Goal: Information Seeking & Learning: Learn about a topic

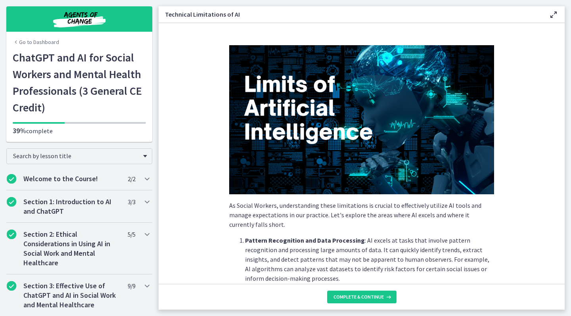
scroll to position [418, 0]
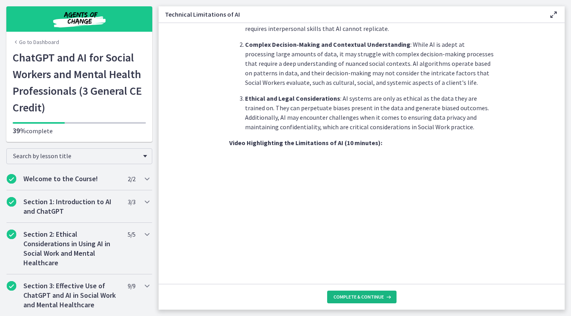
click at [348, 298] on span "Complete & continue" at bounding box center [359, 297] width 50 height 6
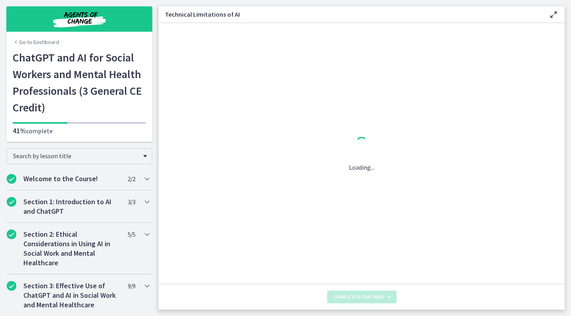
scroll to position [0, 0]
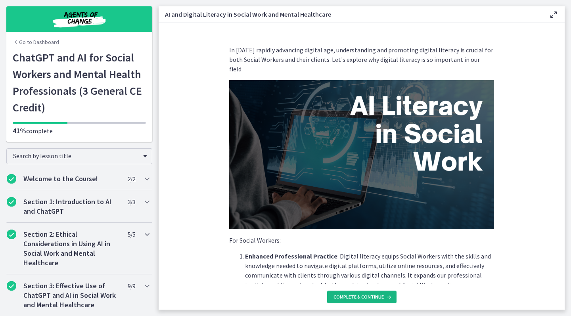
click at [350, 297] on span "Complete & continue" at bounding box center [359, 297] width 50 height 6
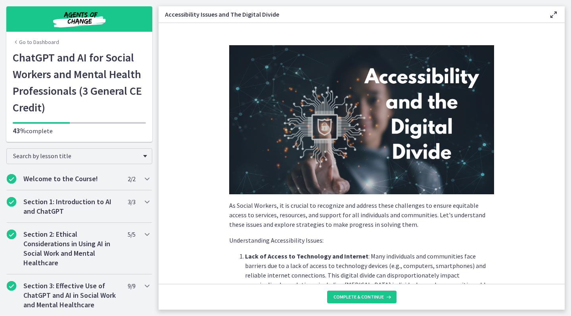
click at [525, 214] on section "As Social Workers, it is crucial to recognize and address these challenges to e…" at bounding box center [362, 153] width 406 height 261
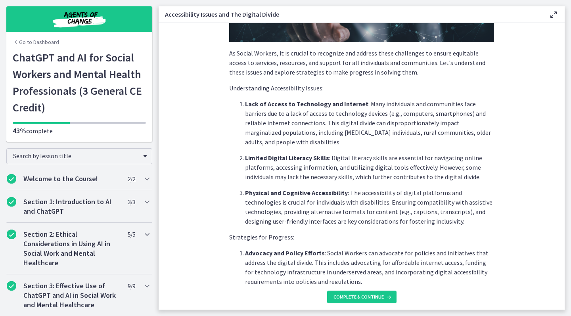
scroll to position [192, 0]
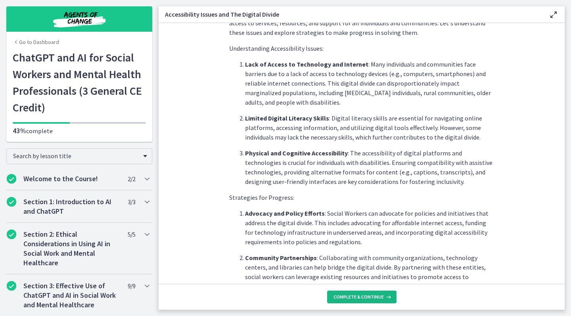
click at [384, 296] on icon at bounding box center [388, 297] width 8 height 6
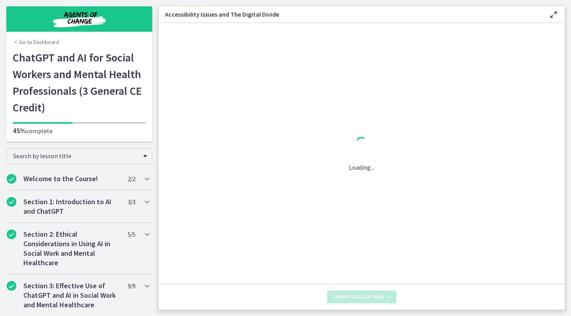
scroll to position [0, 0]
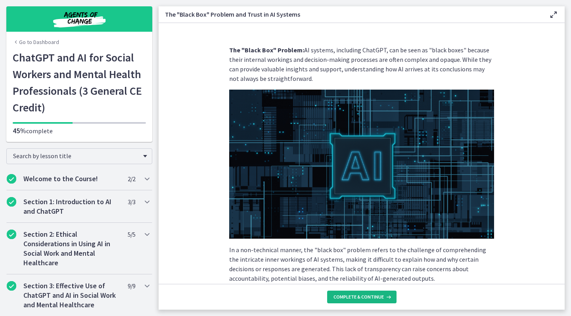
click at [360, 299] on span "Complete & continue" at bounding box center [359, 297] width 50 height 6
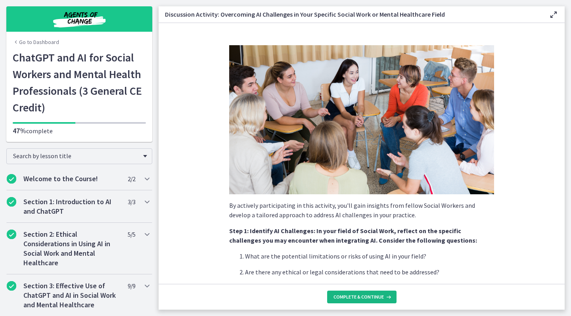
click at [358, 295] on span "Complete & continue" at bounding box center [359, 297] width 50 height 6
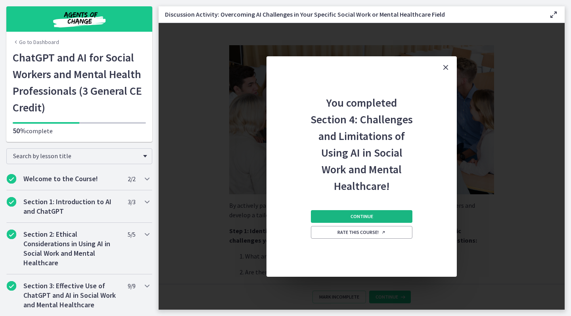
click at [354, 213] on button "Continue" at bounding box center [362, 216] width 102 height 13
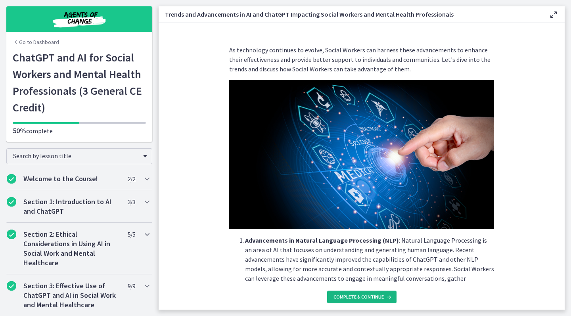
click at [368, 297] on span "Complete & continue" at bounding box center [359, 297] width 50 height 6
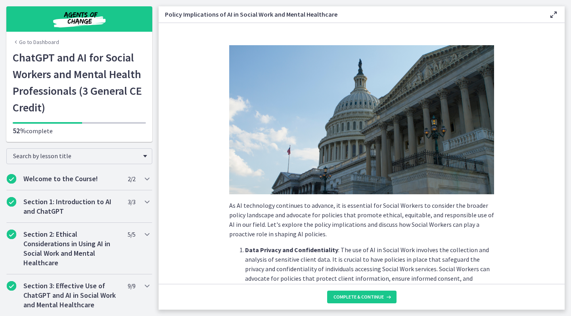
click at [519, 205] on section "As AI technology continues to advance, it is essential for Social Workers to co…" at bounding box center [362, 153] width 406 height 261
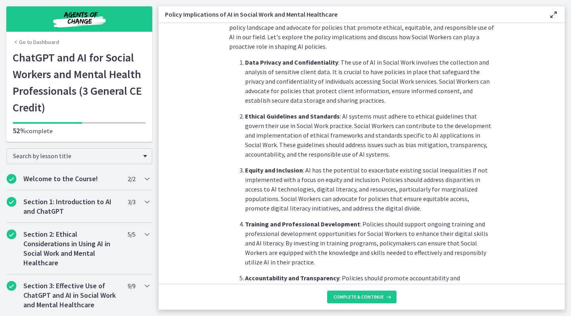
scroll to position [189, 0]
click at [357, 295] on span "Complete & continue" at bounding box center [359, 297] width 50 height 6
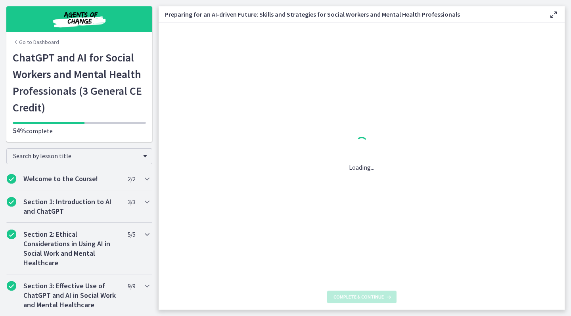
scroll to position [0, 0]
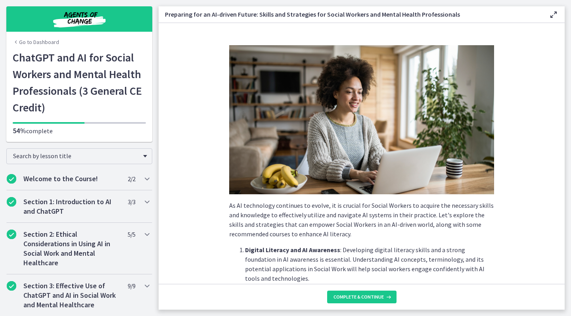
click at [550, 158] on section "As AI technology continues to evolve, it is crucial for Social Workers to acqui…" at bounding box center [362, 153] width 406 height 261
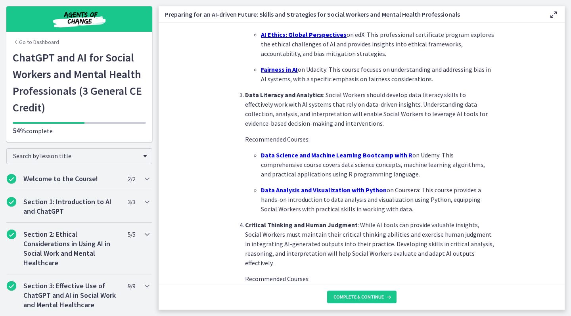
scroll to position [375, 0]
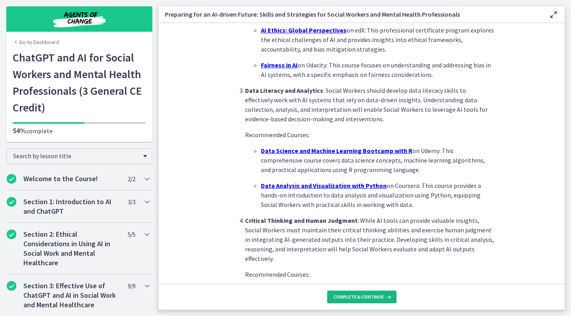
click at [354, 294] on button "Complete & continue" at bounding box center [361, 297] width 69 height 13
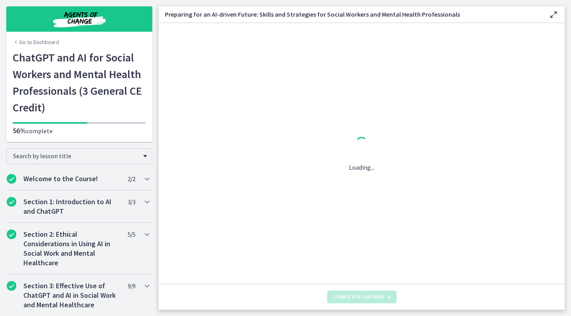
scroll to position [0, 0]
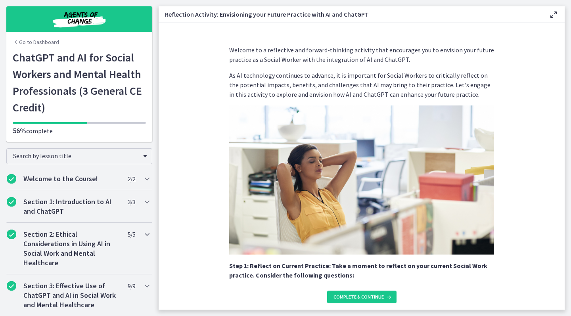
click at [544, 160] on section "Welcome to a reflective and forward-thinking activity that encourages you to en…" at bounding box center [362, 153] width 406 height 261
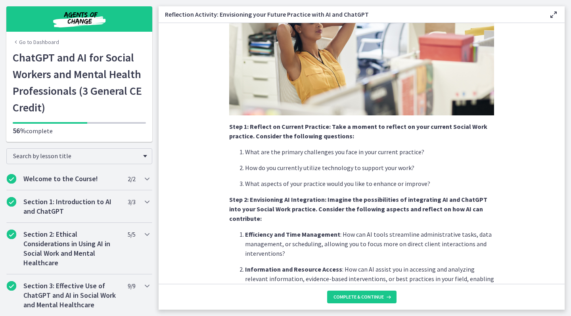
scroll to position [141, 0]
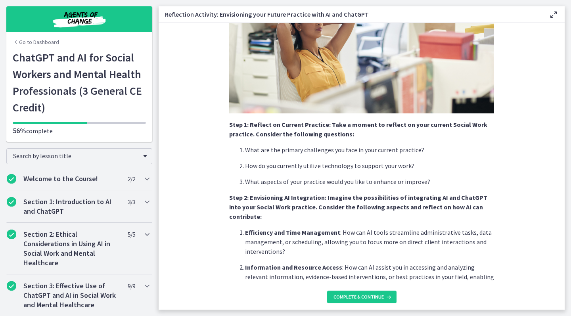
click at [520, 150] on section "Welcome to a reflective and forward-thinking activity that encourages you to en…" at bounding box center [362, 153] width 406 height 261
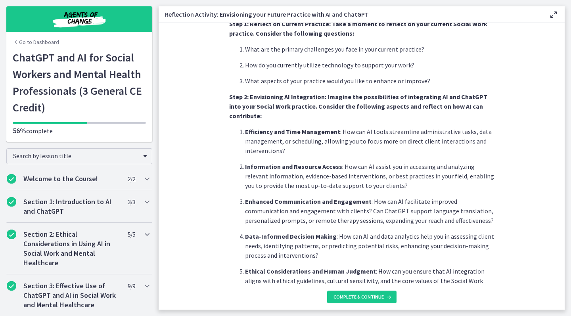
scroll to position [245, 0]
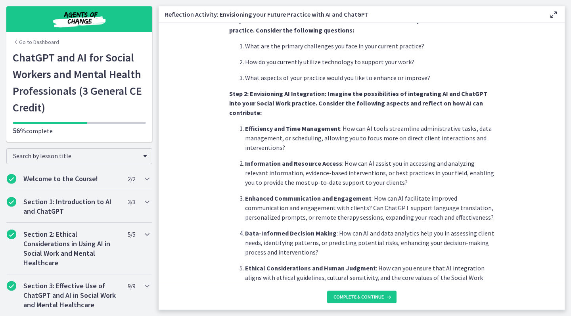
click at [349, 290] on footer "Complete & continue" at bounding box center [362, 297] width 406 height 26
click at [541, 216] on section "Welcome to a reflective and forward-thinking activity that encourages you to en…" at bounding box center [362, 153] width 406 height 261
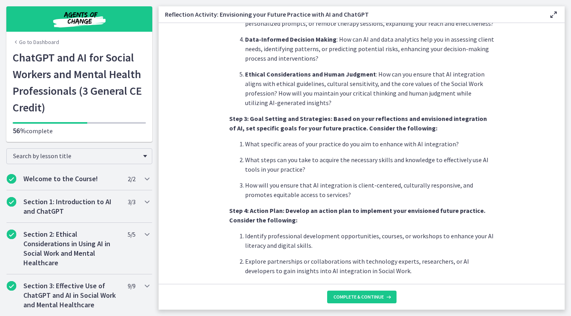
scroll to position [441, 0]
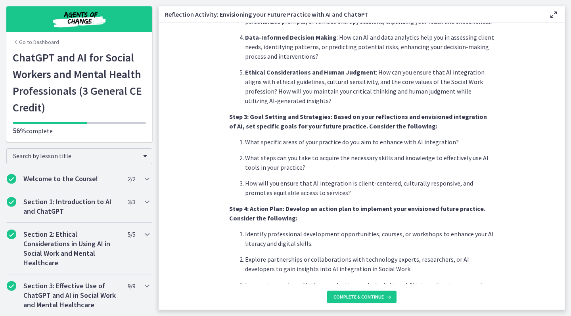
click at [534, 228] on section "Welcome to a reflective and forward-thinking activity that encourages you to en…" at bounding box center [362, 153] width 406 height 261
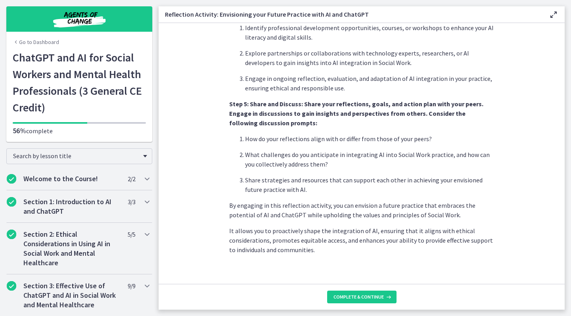
scroll to position [647, 0]
click at [352, 294] on button "Complete & continue" at bounding box center [361, 297] width 69 height 13
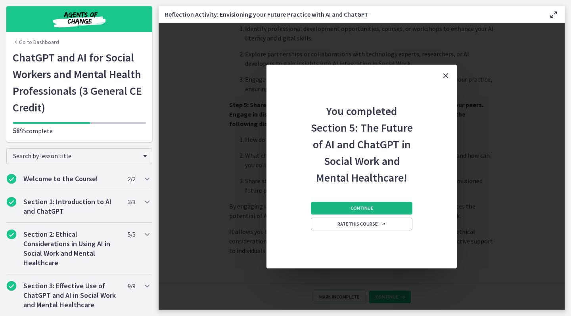
click at [356, 208] on span "Continue" at bounding box center [362, 208] width 23 height 6
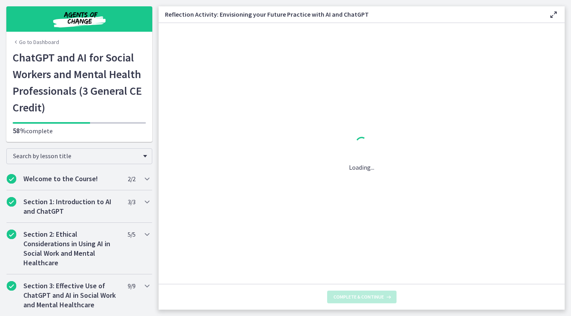
scroll to position [0, 0]
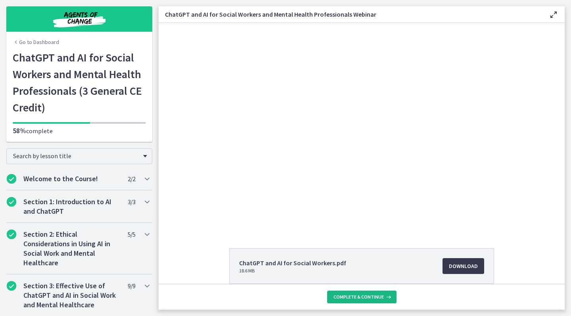
click at [349, 296] on span "Complete & continue" at bounding box center [359, 297] width 50 height 6
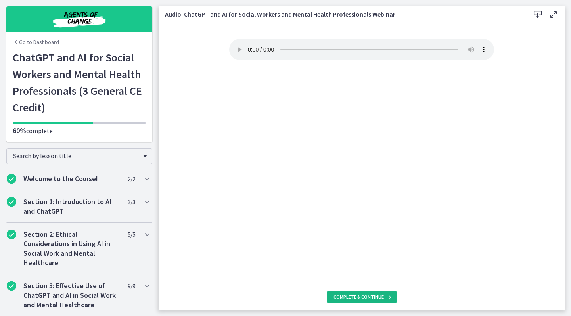
click at [362, 297] on span "Complete & continue" at bounding box center [359, 297] width 50 height 6
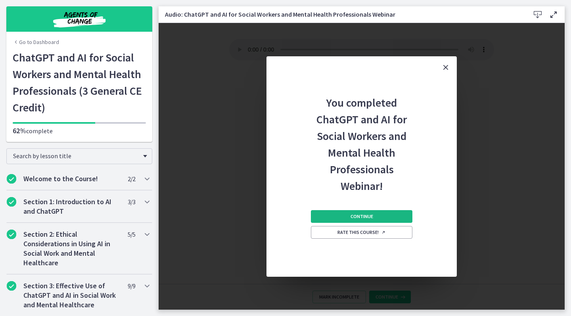
click at [353, 214] on span "Continue" at bounding box center [362, 217] width 23 height 6
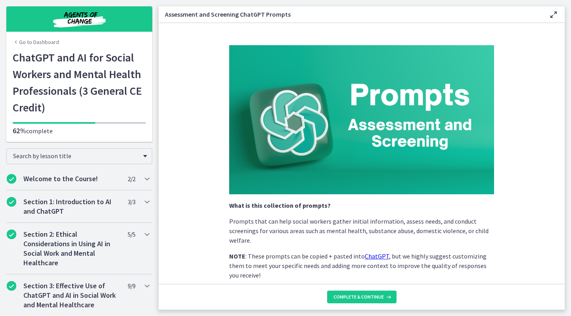
click at [508, 150] on section "What is this collection of prompts? Prompts that can help social workers gather…" at bounding box center [362, 153] width 406 height 261
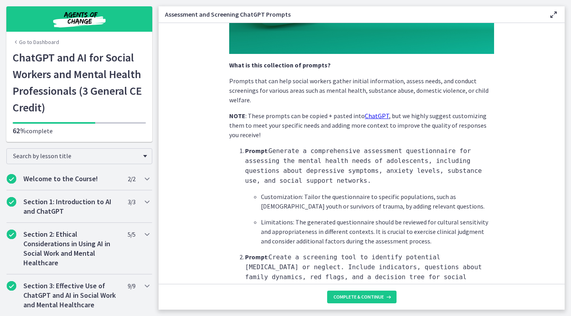
scroll to position [142, 0]
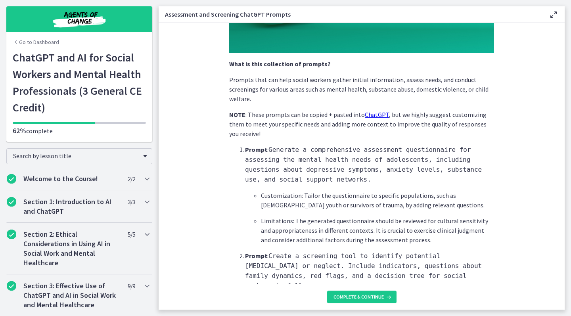
click at [532, 154] on section "What is this collection of prompts? Prompts that can help social workers gather…" at bounding box center [362, 153] width 406 height 261
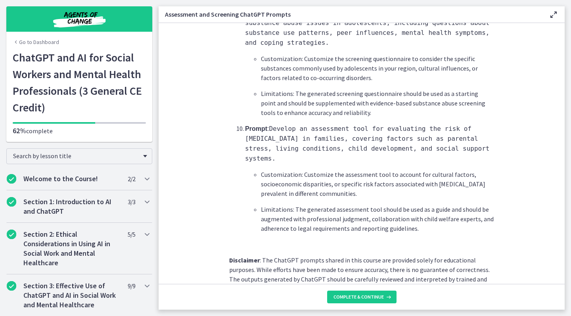
scroll to position [1205, 0]
click at [358, 298] on span "Complete & continue" at bounding box center [359, 297] width 50 height 6
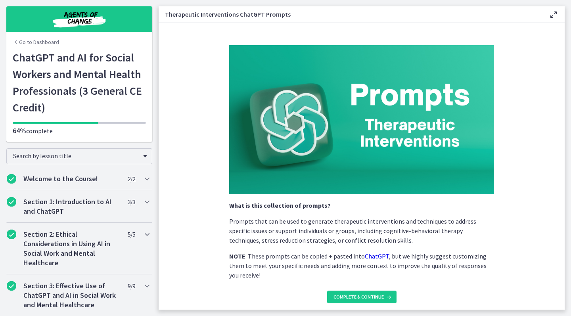
click at [534, 164] on section "What is this collection of prompts? Prompts that can be used to generate therap…" at bounding box center [362, 153] width 406 height 261
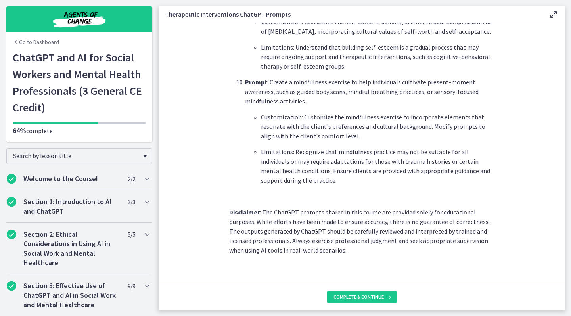
scroll to position [1104, 0]
click at [367, 298] on span "Complete & continue" at bounding box center [359, 297] width 50 height 6
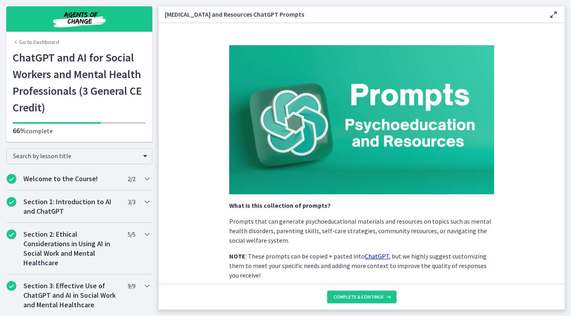
click at [526, 186] on section "What is this collection of prompts? Prompts that can generate psychoeducational…" at bounding box center [362, 153] width 406 height 261
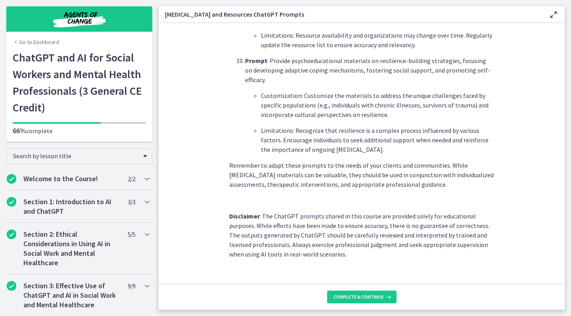
scroll to position [1072, 0]
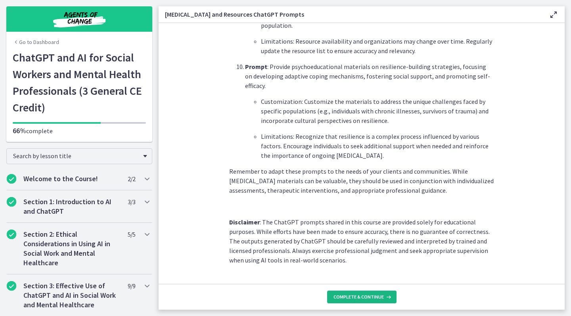
click at [345, 298] on span "Complete & continue" at bounding box center [359, 297] width 50 height 6
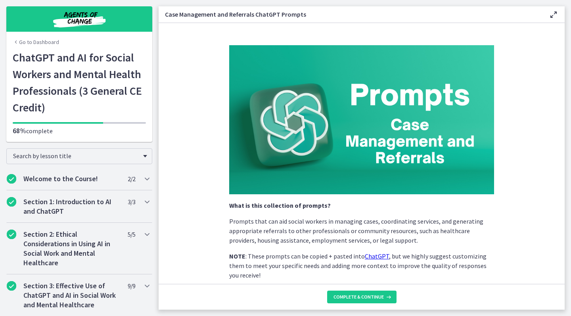
click at [514, 131] on section "What is this collection of prompts? Prompts that can aid social workers in mana…" at bounding box center [362, 153] width 406 height 261
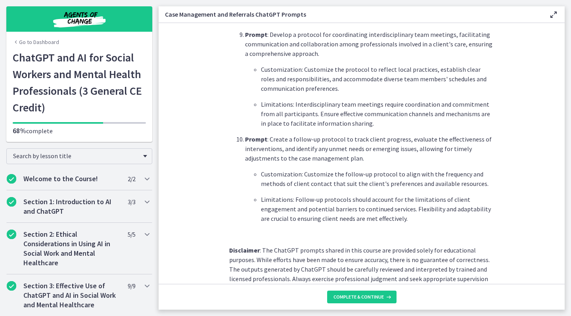
scroll to position [1047, 0]
click at [360, 300] on button "Complete & continue" at bounding box center [361, 297] width 69 height 13
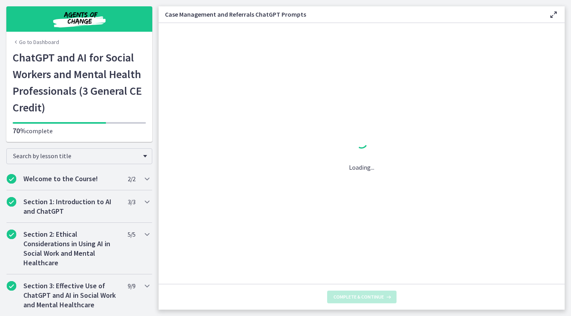
scroll to position [0, 0]
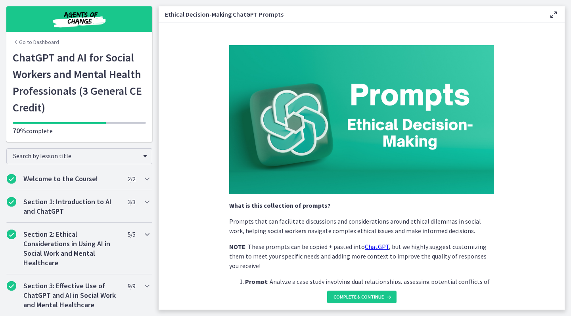
click at [527, 165] on section "What is this collection of prompts? Prompts that can facilitate discussions and…" at bounding box center [362, 153] width 406 height 261
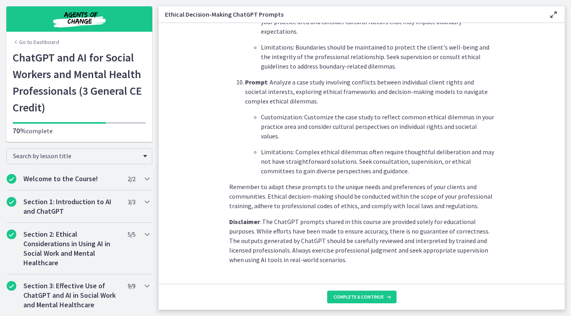
scroll to position [1075, 0]
click at [344, 298] on span "Complete & continue" at bounding box center [359, 297] width 50 height 6
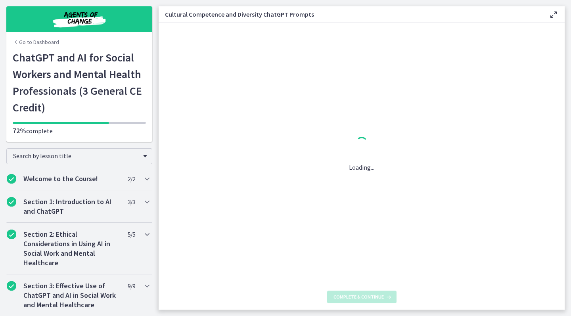
scroll to position [0, 0]
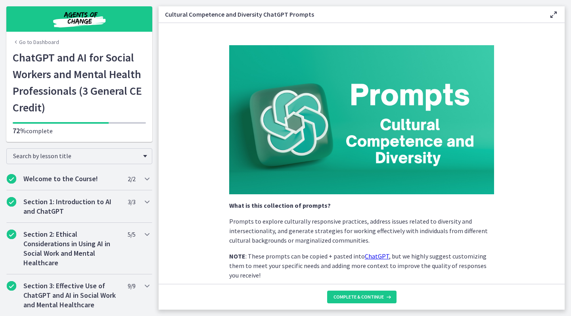
click at [529, 177] on section "What is this collection of prompts? Prompts to explore culturally responsive pr…" at bounding box center [362, 153] width 406 height 261
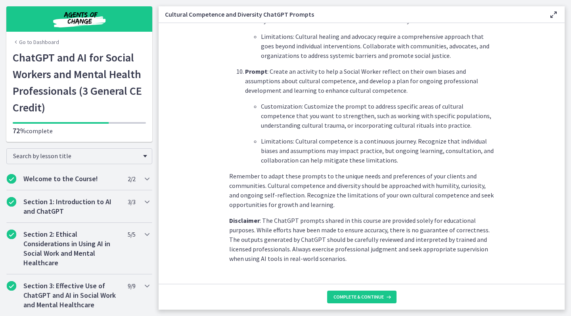
scroll to position [1123, 0]
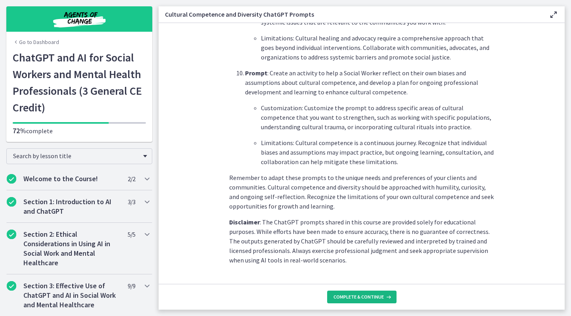
click at [354, 298] on span "Complete & continue" at bounding box center [359, 297] width 50 height 6
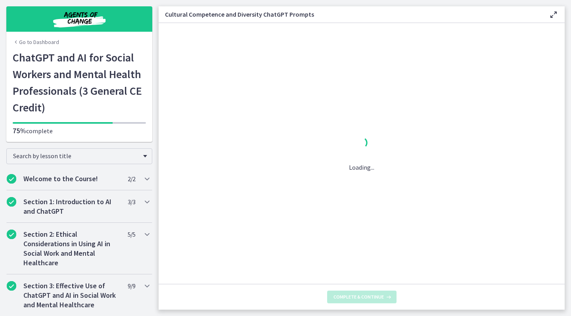
scroll to position [0, 0]
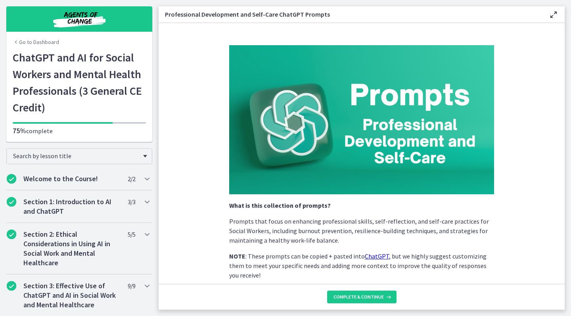
click at [543, 135] on section "What is this collection of prompts? Prompts that focus on enhancing professiona…" at bounding box center [362, 153] width 406 height 261
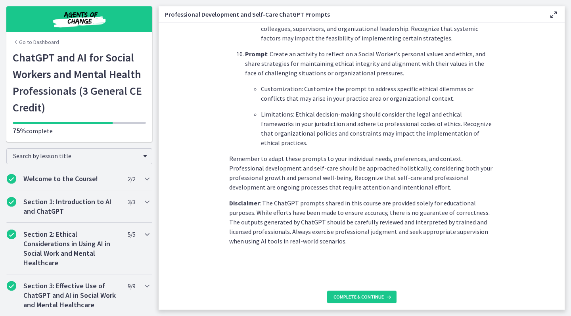
scroll to position [1142, 0]
click at [349, 294] on span "Complete & continue" at bounding box center [359, 297] width 50 height 6
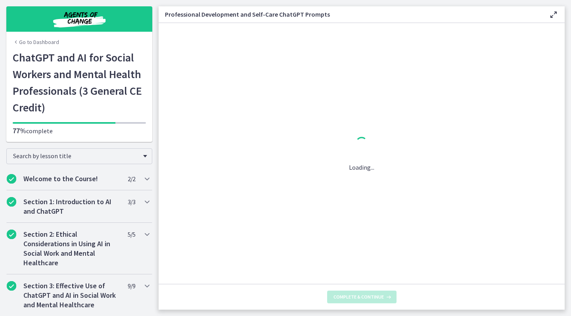
scroll to position [0, 0]
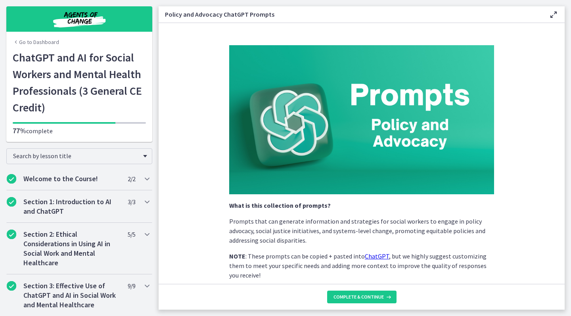
click at [518, 138] on section "What is this collection of prompts? Prompts that can generate information and s…" at bounding box center [362, 153] width 406 height 261
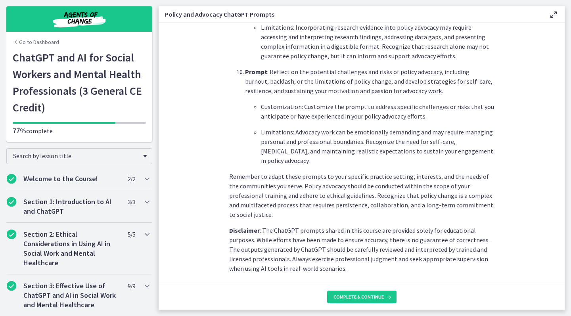
scroll to position [1142, 0]
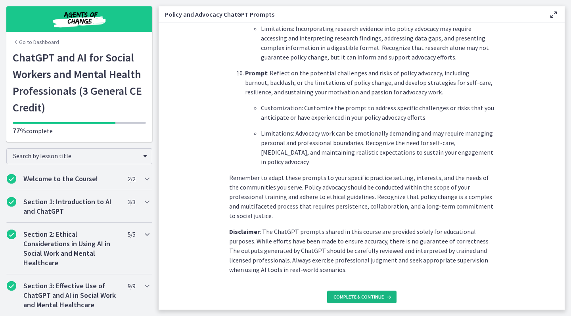
click at [359, 300] on button "Complete & continue" at bounding box center [361, 297] width 69 height 13
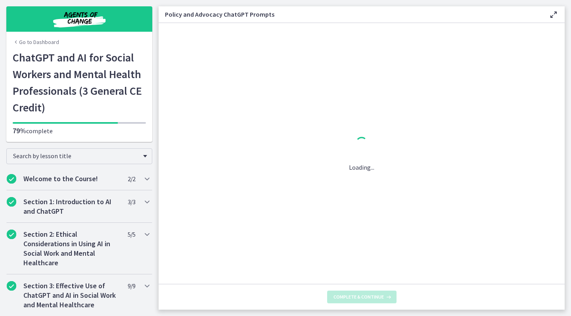
scroll to position [0, 0]
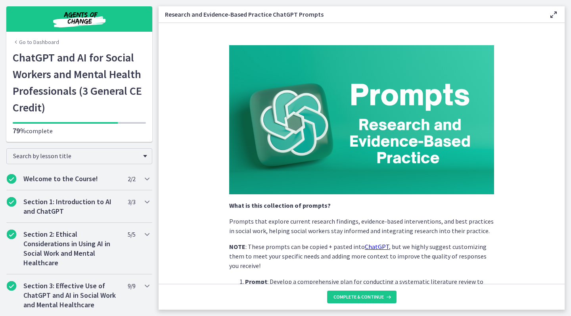
click at [535, 151] on section "What is this collection of prompts? Prompts that explore current research findi…" at bounding box center [362, 153] width 406 height 261
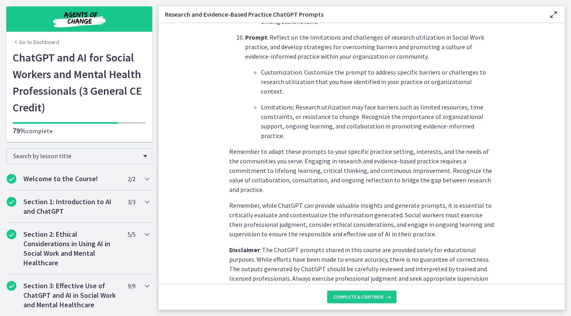
scroll to position [1196, 0]
click at [353, 294] on span "Complete & continue" at bounding box center [359, 297] width 50 height 6
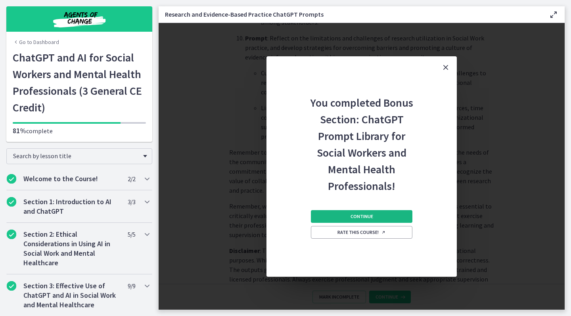
click at [357, 215] on span "Continue" at bounding box center [362, 217] width 23 height 6
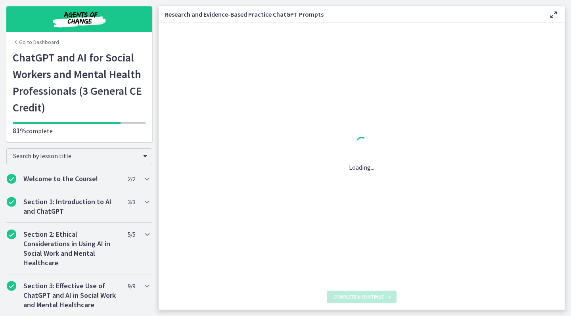
scroll to position [0, 0]
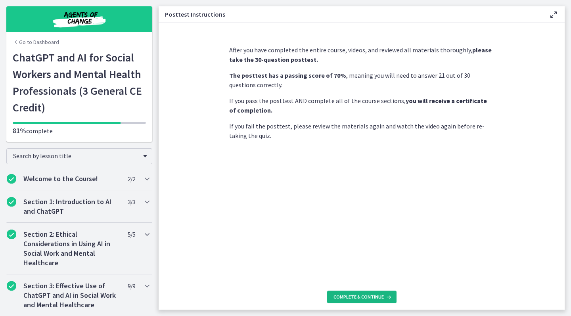
click at [352, 300] on span "Complete & continue" at bounding box center [359, 297] width 50 height 6
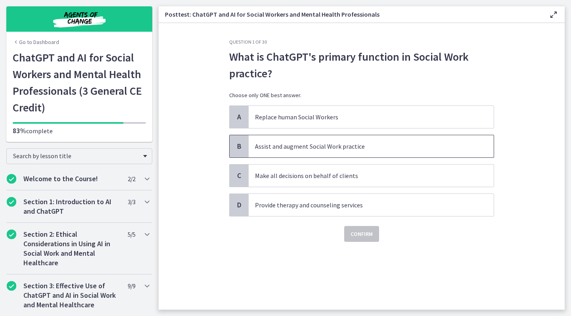
click at [240, 148] on span "B" at bounding box center [240, 147] width 10 height 10
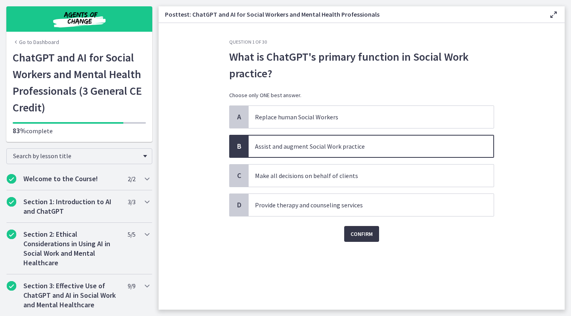
click at [367, 235] on span "Confirm" at bounding box center [362, 234] width 22 height 10
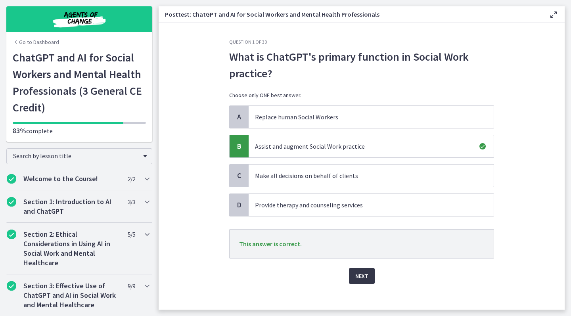
click at [362, 276] on span "Next" at bounding box center [362, 276] width 13 height 10
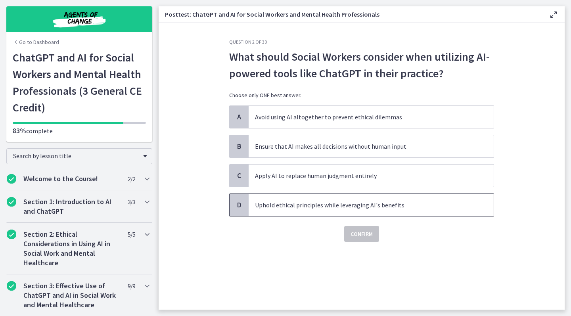
click at [240, 207] on span "D" at bounding box center [240, 205] width 10 height 10
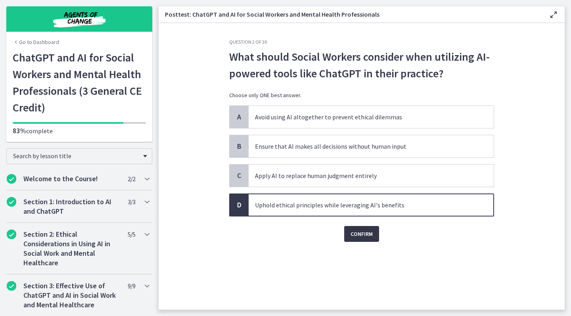
click at [360, 235] on span "Confirm" at bounding box center [362, 234] width 22 height 10
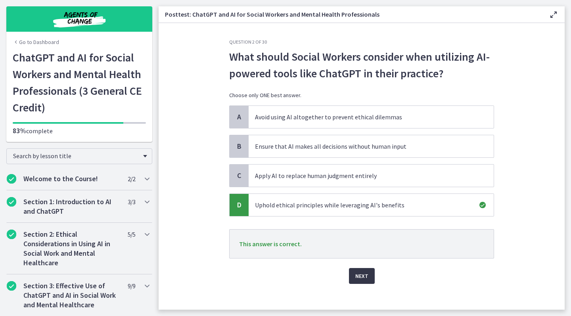
click at [358, 273] on span "Next" at bounding box center [362, 276] width 13 height 10
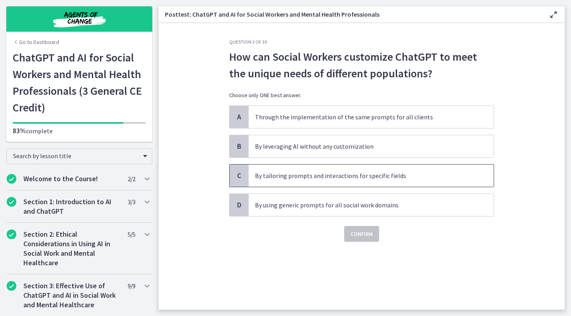
click at [240, 174] on span "C" at bounding box center [240, 176] width 10 height 10
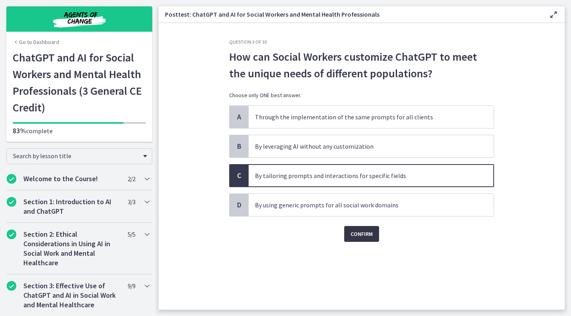
click at [360, 236] on span "Confirm" at bounding box center [362, 234] width 22 height 10
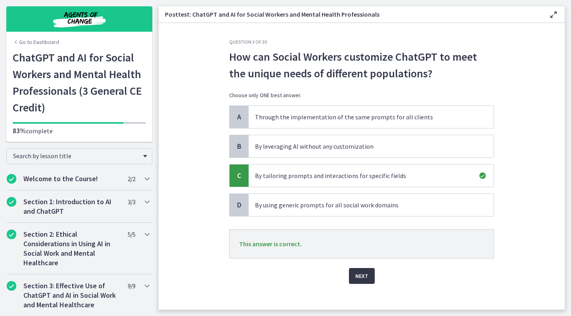
click at [364, 278] on span "Next" at bounding box center [362, 276] width 13 height 10
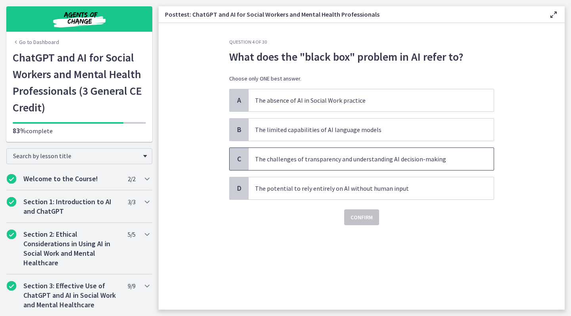
click at [237, 159] on span "C" at bounding box center [240, 159] width 10 height 10
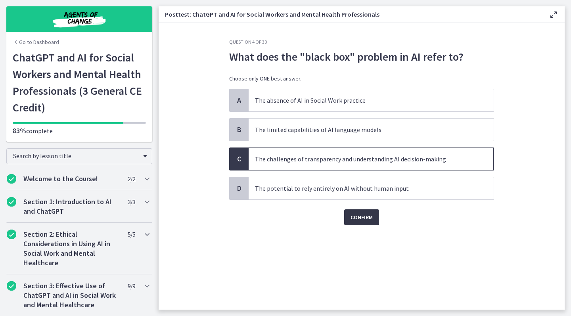
click at [358, 217] on span "Confirm" at bounding box center [362, 218] width 22 height 10
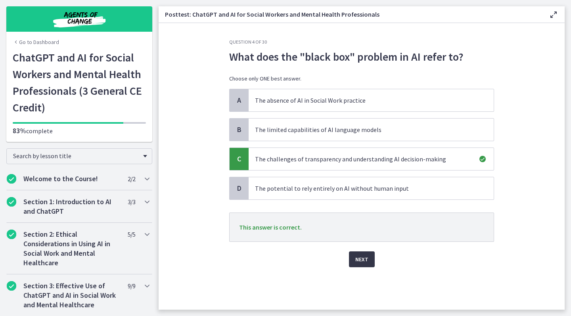
click at [361, 257] on span "Next" at bounding box center [362, 260] width 13 height 10
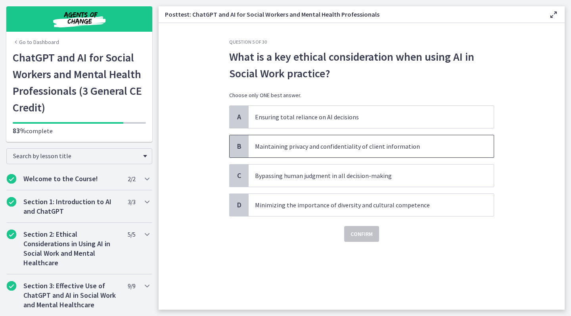
click at [233, 149] on div "B" at bounding box center [239, 146] width 19 height 22
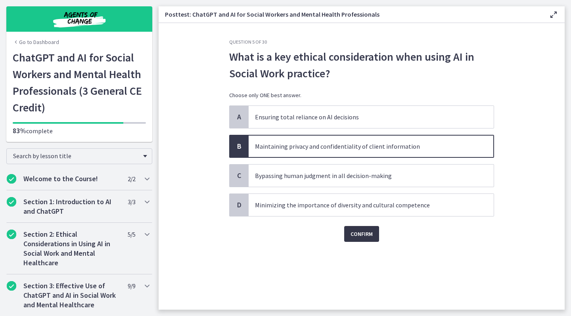
click at [360, 232] on span "Confirm" at bounding box center [362, 234] width 22 height 10
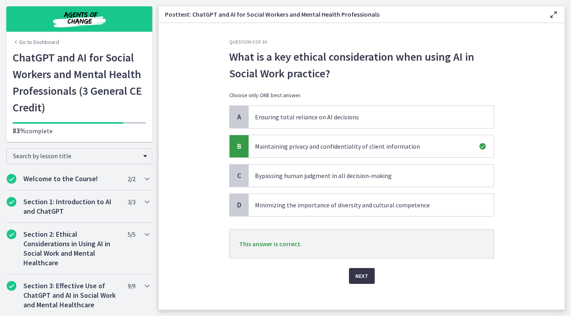
click at [358, 276] on span "Next" at bounding box center [362, 276] width 13 height 10
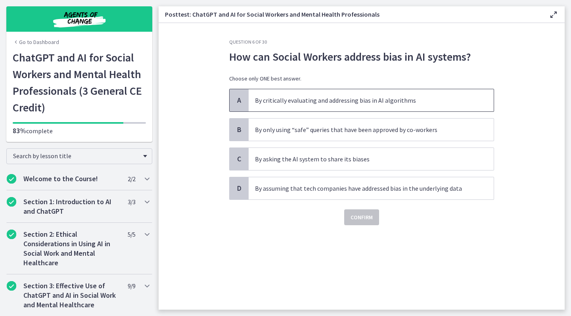
click at [242, 100] on span "A" at bounding box center [240, 101] width 10 height 10
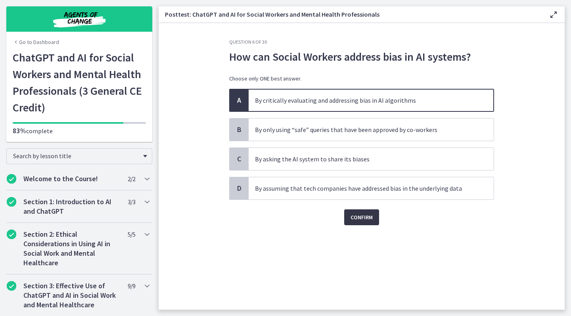
click at [353, 215] on span "Confirm" at bounding box center [362, 218] width 22 height 10
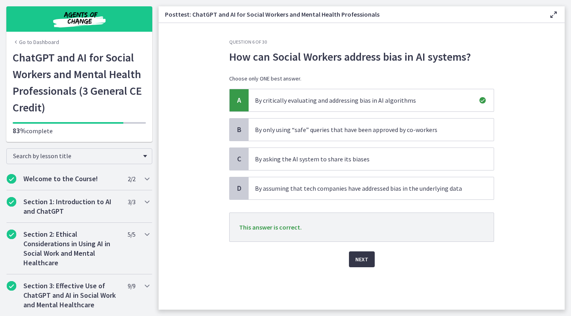
click at [362, 258] on span "Next" at bounding box center [362, 260] width 13 height 10
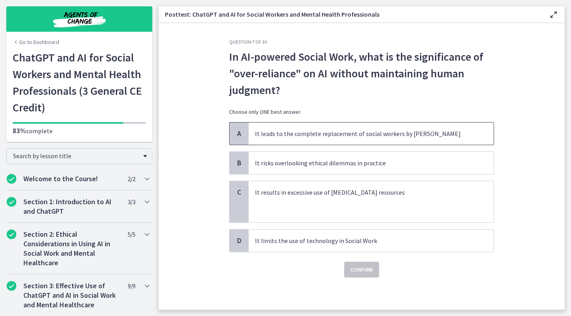
click at [239, 131] on span "A" at bounding box center [240, 134] width 10 height 10
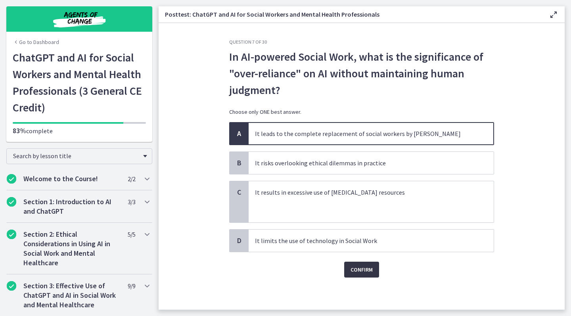
click at [357, 266] on span "Confirm" at bounding box center [362, 270] width 22 height 10
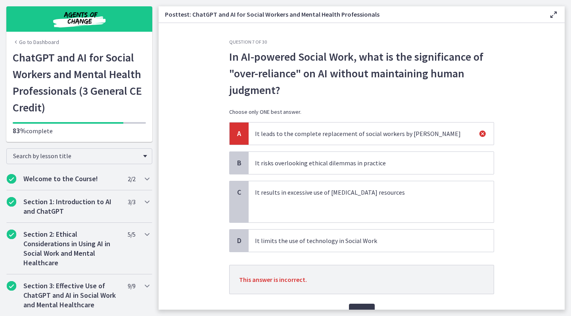
click at [241, 164] on span "B" at bounding box center [240, 163] width 10 height 10
click at [237, 167] on span "B" at bounding box center [240, 163] width 10 height 10
click at [528, 243] on section "Question 7 of 30 In AI-powered Social Work, what is the significance of "over-r…" at bounding box center [362, 166] width 406 height 287
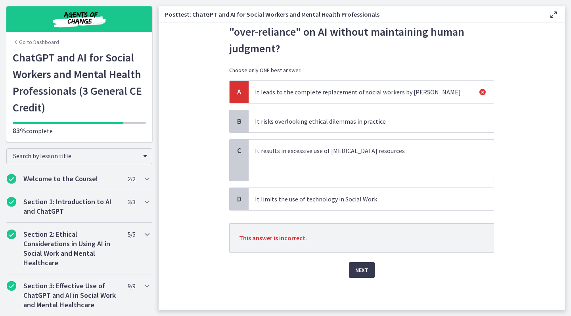
scroll to position [42, 0]
click at [365, 266] on span "Next" at bounding box center [362, 270] width 13 height 10
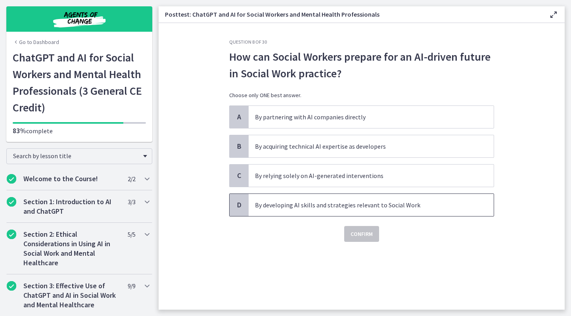
click at [237, 209] on span "D" at bounding box center [240, 205] width 10 height 10
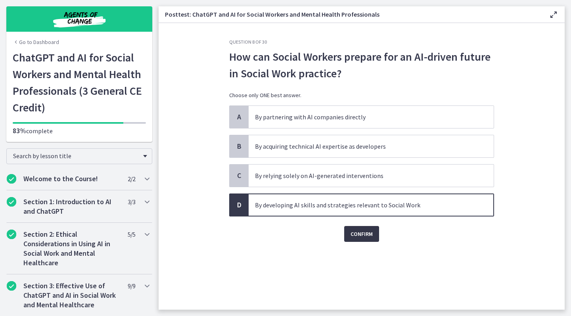
click at [356, 233] on span "Confirm" at bounding box center [362, 234] width 22 height 10
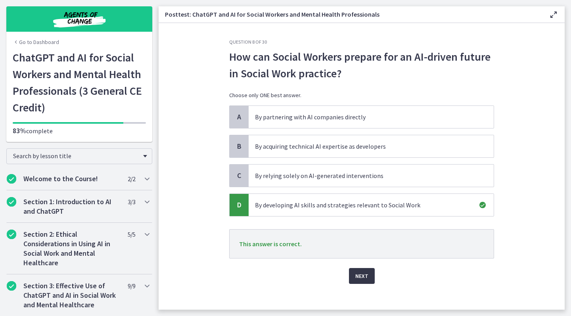
click at [362, 276] on span "Next" at bounding box center [362, 276] width 13 height 10
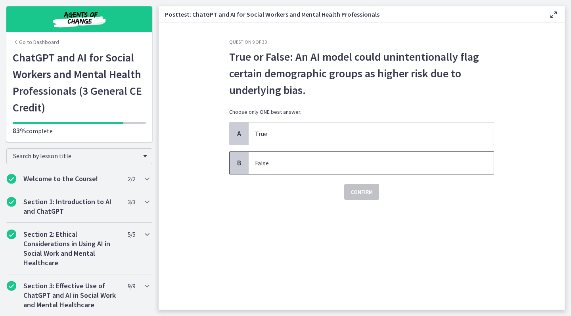
click at [240, 163] on span "B" at bounding box center [240, 163] width 10 height 10
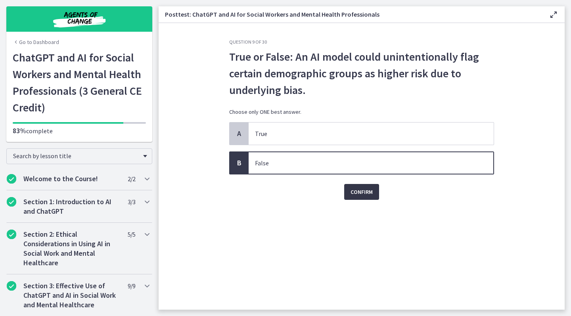
click at [360, 189] on span "Confirm" at bounding box center [362, 192] width 22 height 10
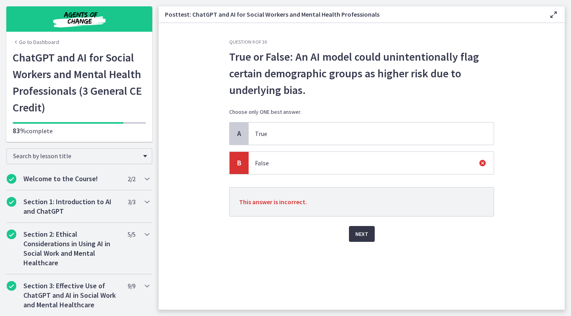
click at [361, 232] on span "Next" at bounding box center [362, 234] width 13 height 10
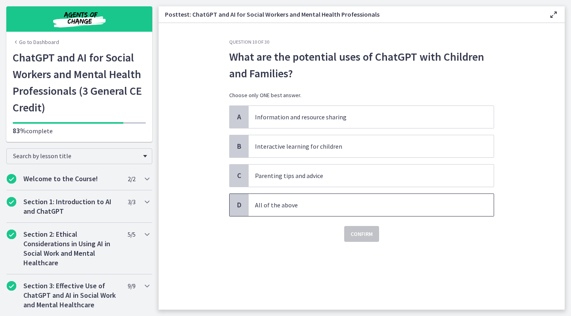
click at [240, 205] on span "D" at bounding box center [240, 205] width 10 height 10
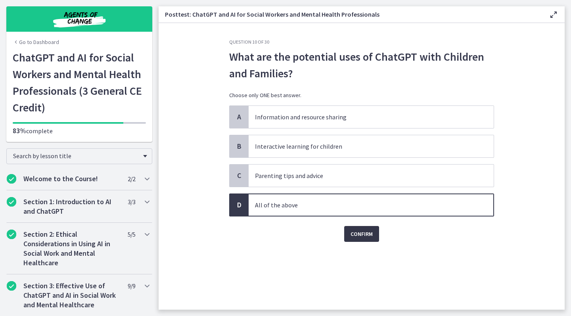
click at [357, 233] on span "Confirm" at bounding box center [362, 234] width 22 height 10
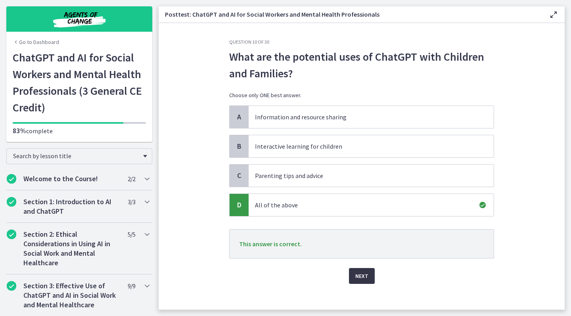
click at [361, 275] on span "Next" at bounding box center [362, 276] width 13 height 10
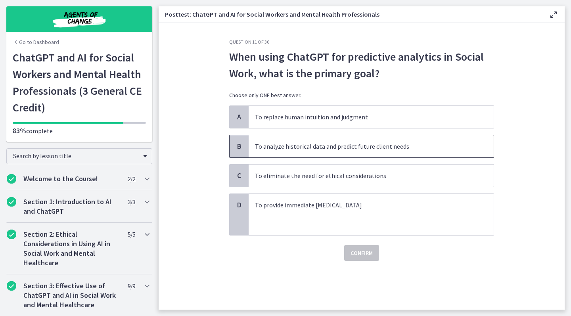
click at [235, 147] on span "B" at bounding box center [240, 147] width 10 height 10
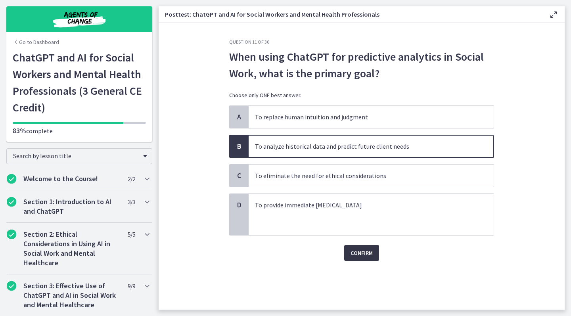
click at [360, 252] on span "Confirm" at bounding box center [362, 253] width 22 height 10
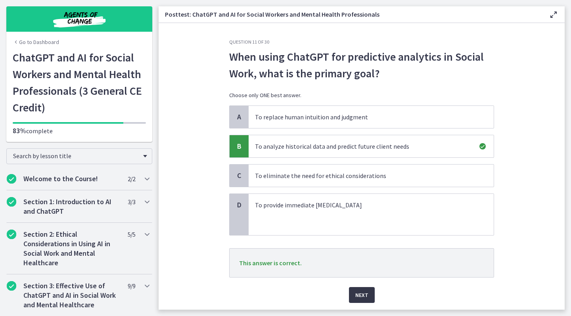
click at [360, 292] on span "Next" at bounding box center [362, 295] width 13 height 10
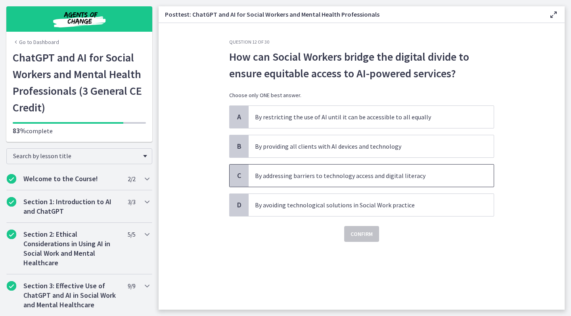
click at [238, 171] on span "C" at bounding box center [240, 176] width 10 height 10
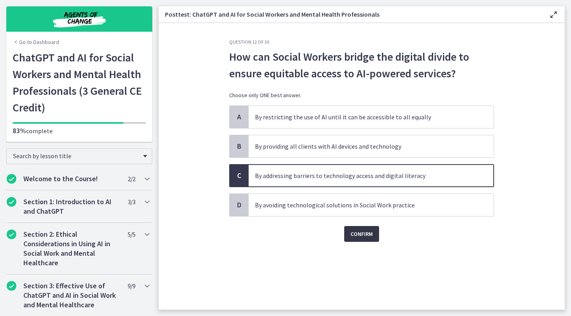
click at [358, 235] on span "Confirm" at bounding box center [362, 234] width 22 height 10
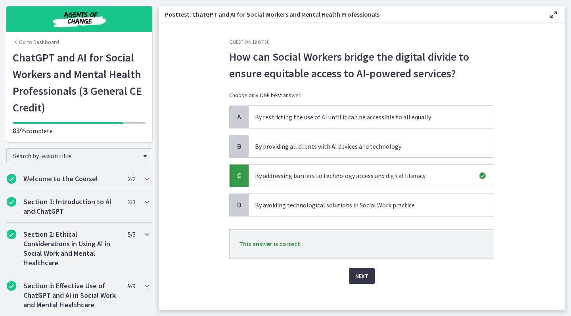
click at [364, 276] on span "Next" at bounding box center [362, 276] width 13 height 10
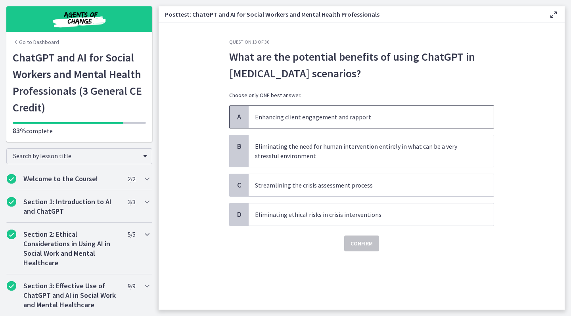
click at [235, 113] on span "A" at bounding box center [240, 117] width 10 height 10
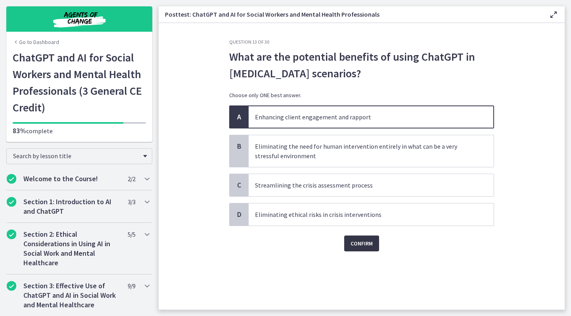
click at [352, 242] on span "Confirm" at bounding box center [362, 244] width 22 height 10
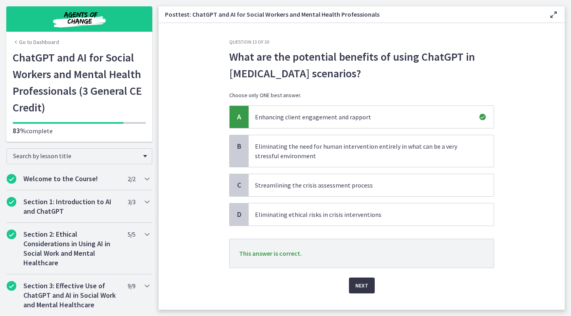
click at [359, 286] on span "Next" at bounding box center [362, 286] width 13 height 10
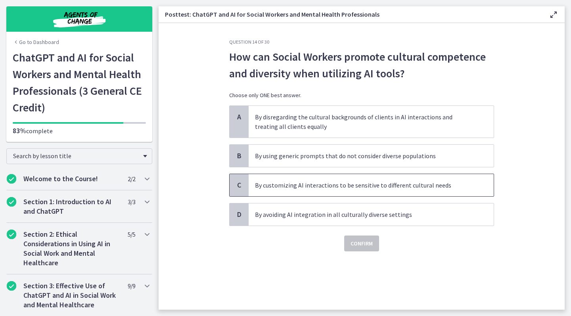
click at [239, 187] on span "C" at bounding box center [240, 186] width 10 height 10
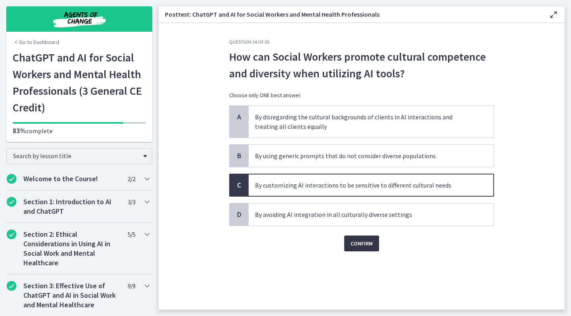
click at [350, 239] on button "Confirm" at bounding box center [361, 244] width 35 height 16
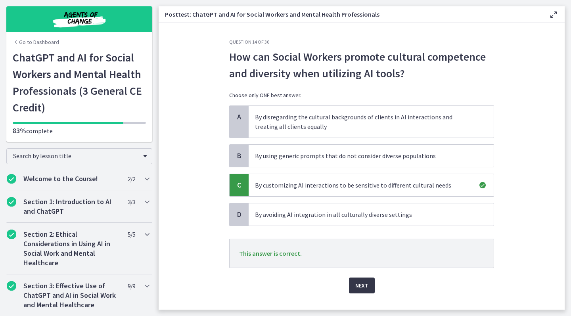
click at [360, 283] on span "Next" at bounding box center [362, 286] width 13 height 10
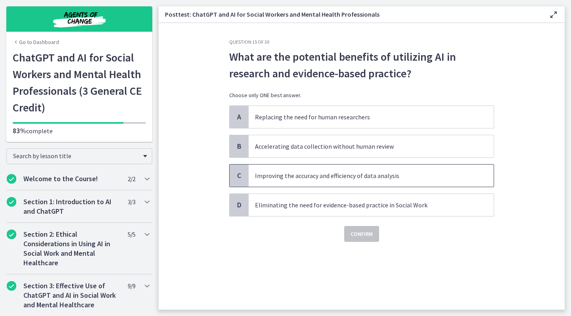
click at [241, 177] on span "C" at bounding box center [240, 176] width 10 height 10
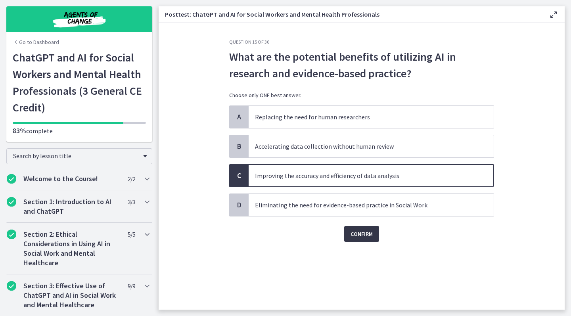
click at [355, 233] on span "Confirm" at bounding box center [362, 234] width 22 height 10
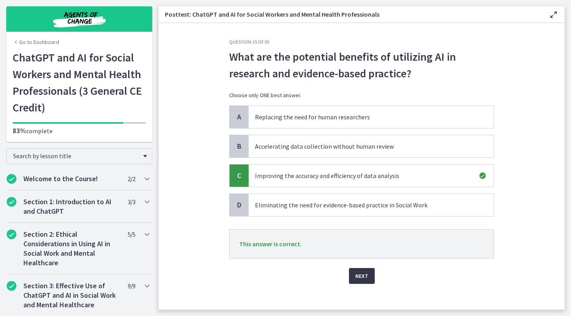
click at [364, 278] on span "Next" at bounding box center [362, 276] width 13 height 10
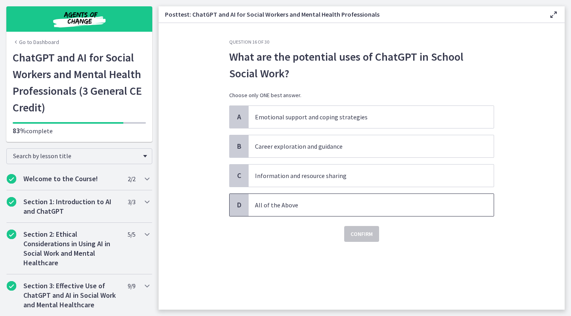
click at [240, 202] on span "D" at bounding box center [240, 205] width 10 height 10
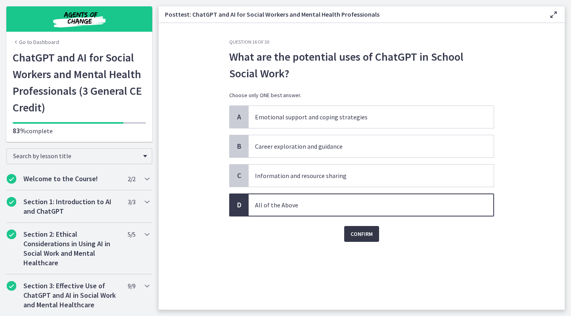
click at [356, 235] on span "Confirm" at bounding box center [362, 234] width 22 height 10
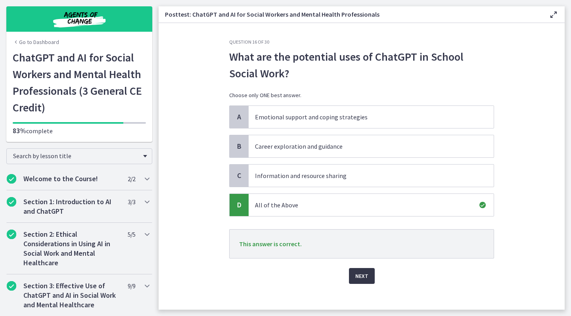
click at [361, 277] on span "Next" at bounding box center [362, 276] width 13 height 10
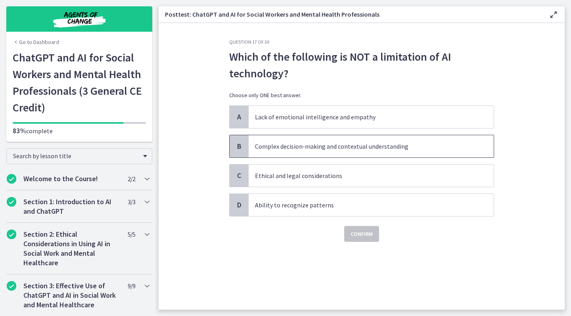
click at [237, 149] on span "B" at bounding box center [240, 147] width 10 height 10
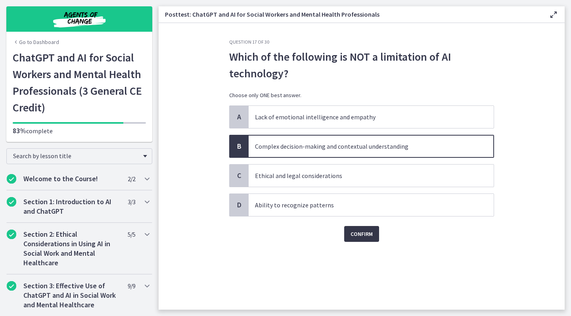
click at [362, 235] on span "Confirm" at bounding box center [362, 234] width 22 height 10
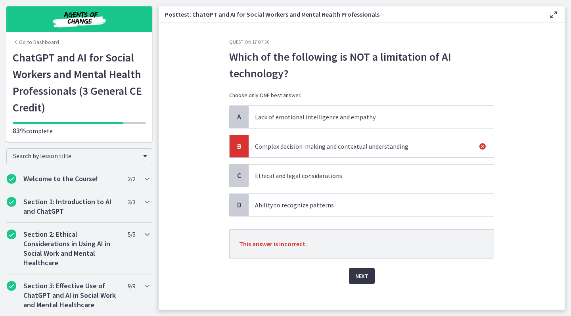
click at [364, 277] on span "Next" at bounding box center [362, 276] width 13 height 10
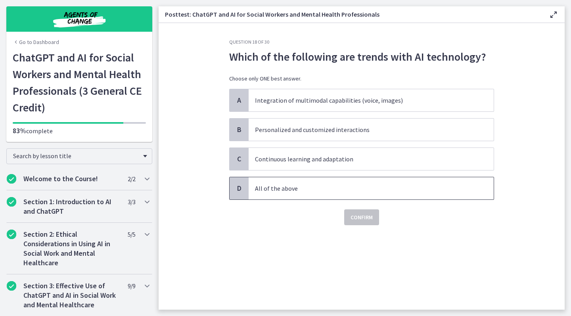
click at [246, 193] on div "D" at bounding box center [239, 188] width 19 height 22
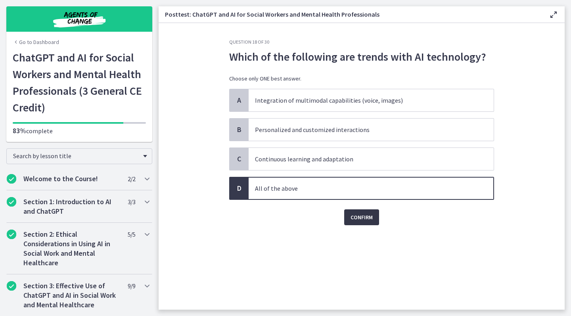
click at [355, 216] on span "Confirm" at bounding box center [362, 218] width 22 height 10
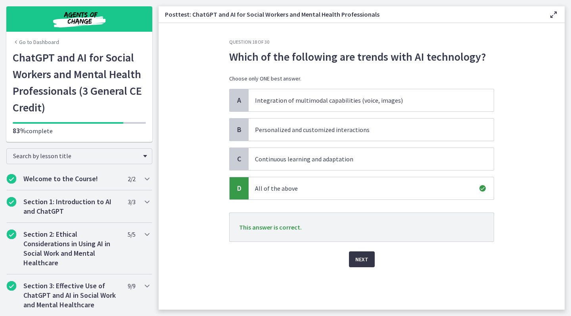
click at [365, 260] on span "Next" at bounding box center [362, 260] width 13 height 10
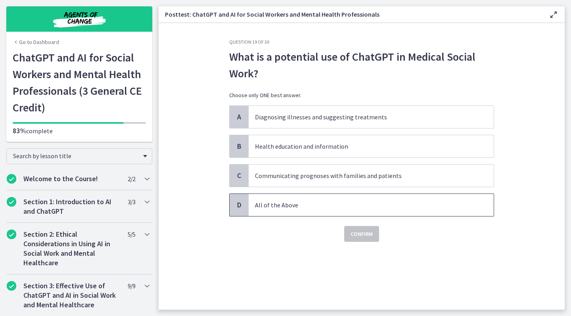
click at [237, 211] on div "D" at bounding box center [239, 205] width 19 height 22
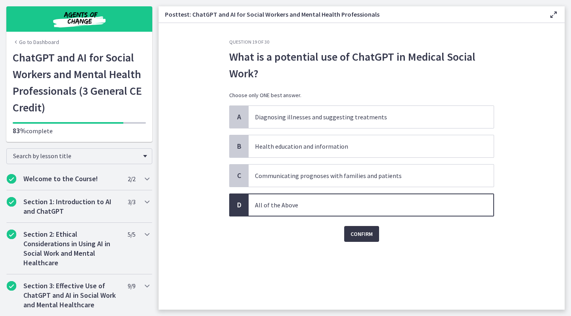
click at [363, 233] on span "Confirm" at bounding box center [362, 234] width 22 height 10
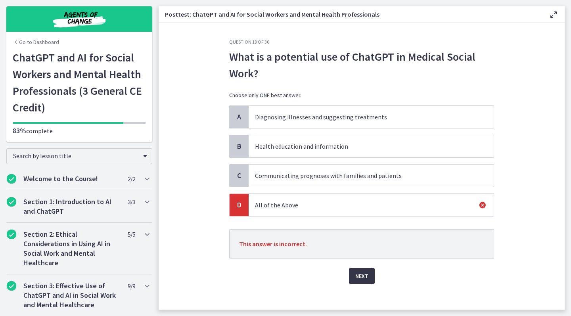
click at [365, 275] on span "Next" at bounding box center [362, 276] width 13 height 10
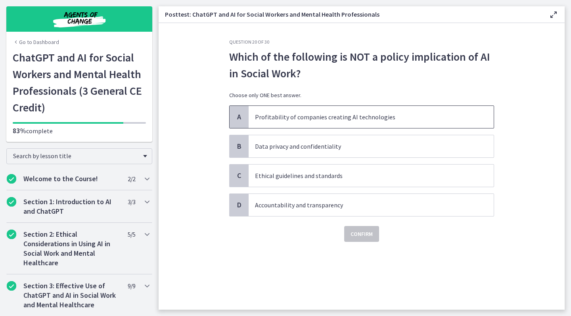
click at [243, 116] on span "A" at bounding box center [240, 117] width 10 height 10
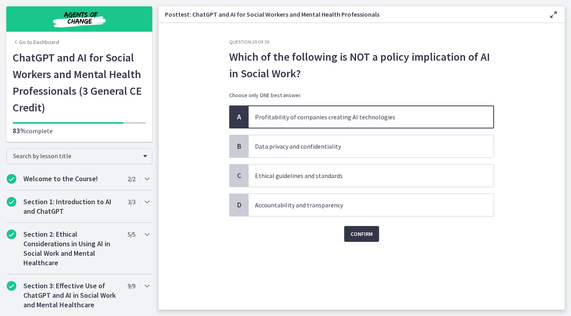
click at [365, 232] on span "Confirm" at bounding box center [362, 234] width 22 height 10
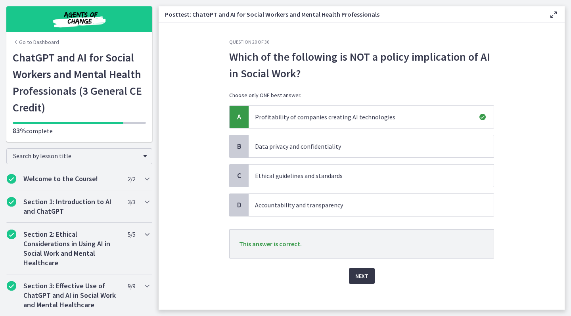
click at [367, 277] on span "Next" at bounding box center [362, 276] width 13 height 10
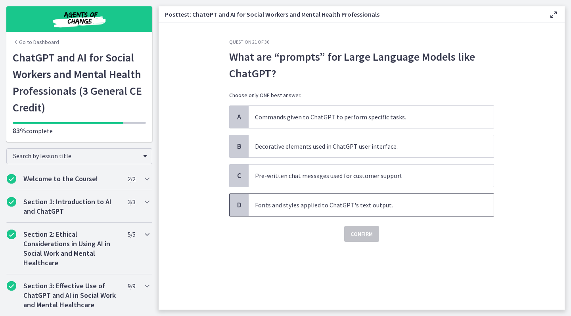
click at [239, 204] on span "D" at bounding box center [240, 205] width 10 height 10
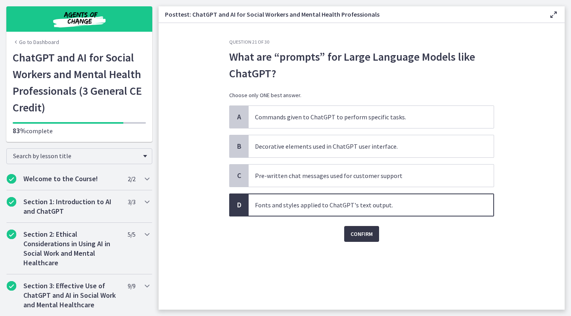
click at [359, 233] on span "Confirm" at bounding box center [362, 234] width 22 height 10
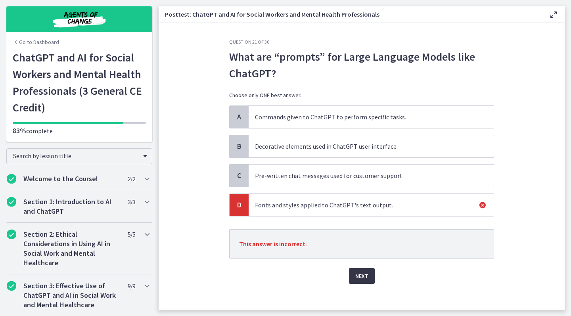
click at [357, 273] on span "Next" at bounding box center [362, 276] width 13 height 10
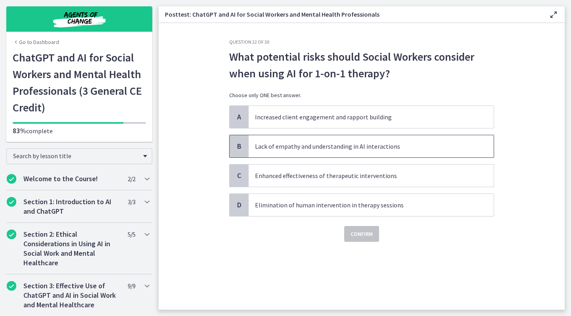
click at [241, 149] on span "B" at bounding box center [240, 147] width 10 height 10
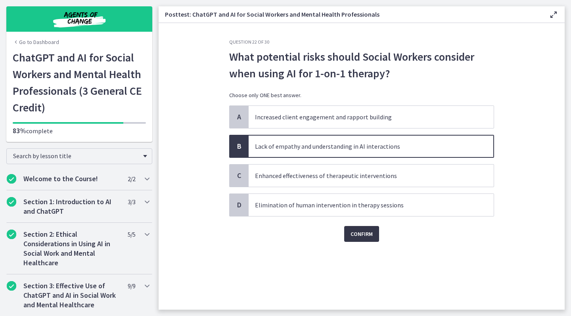
click at [364, 235] on span "Confirm" at bounding box center [362, 234] width 22 height 10
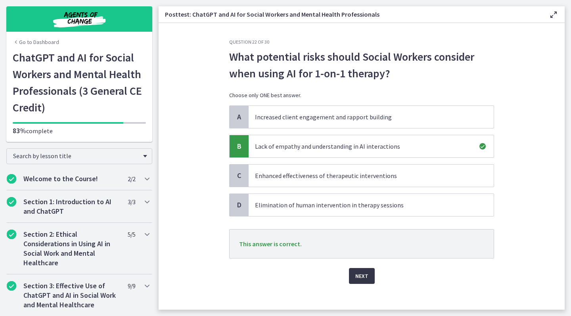
click at [363, 277] on span "Next" at bounding box center [362, 276] width 13 height 10
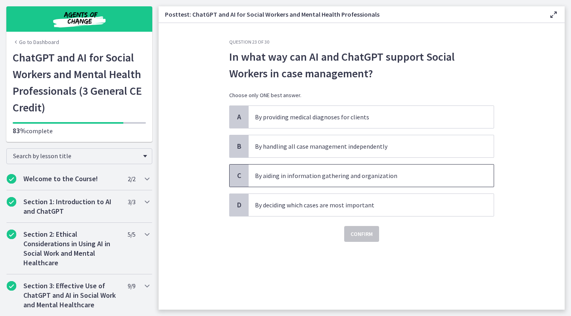
click at [237, 175] on span "C" at bounding box center [240, 176] width 10 height 10
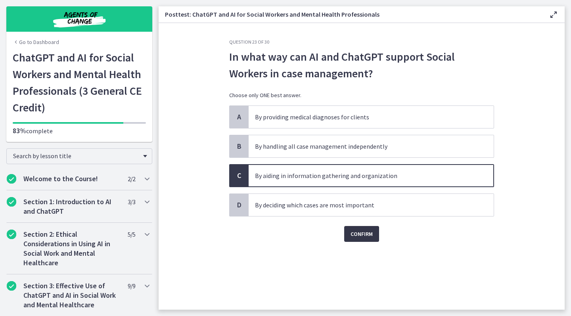
click at [363, 231] on span "Confirm" at bounding box center [362, 234] width 22 height 10
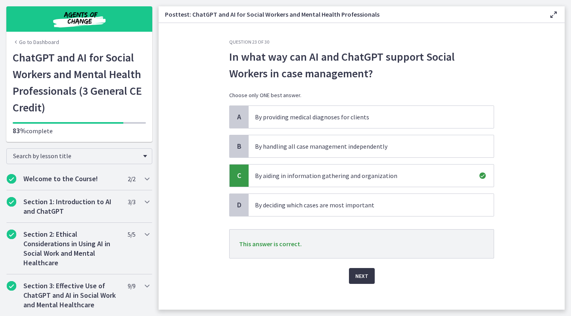
click at [364, 273] on span "Next" at bounding box center [362, 276] width 13 height 10
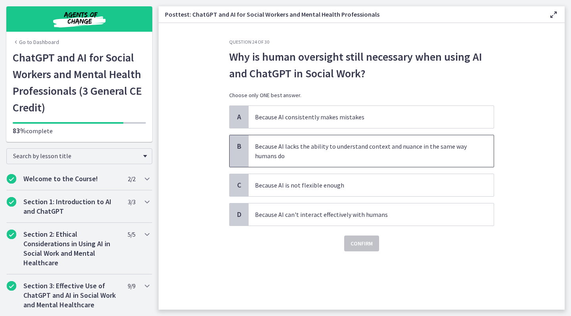
click at [240, 153] on div "B" at bounding box center [239, 151] width 19 height 32
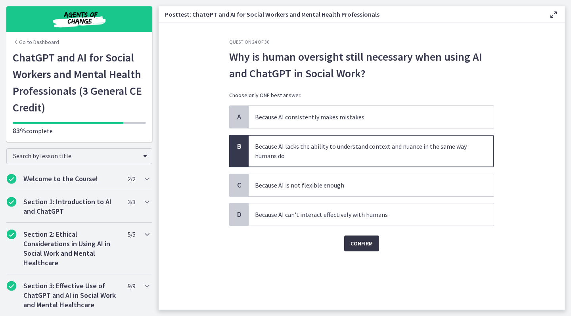
click at [359, 244] on span "Confirm" at bounding box center [362, 244] width 22 height 10
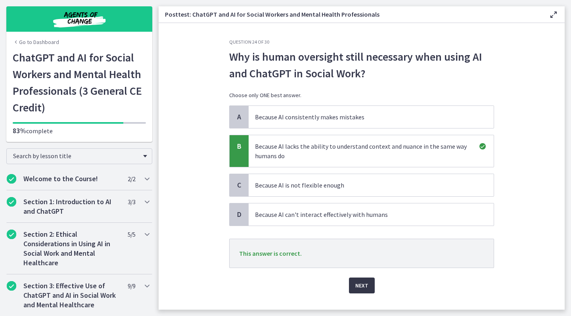
click at [362, 284] on span "Next" at bounding box center [362, 286] width 13 height 10
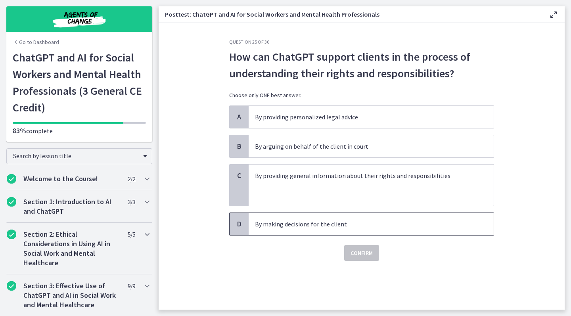
click at [242, 223] on span "D" at bounding box center [240, 224] width 10 height 10
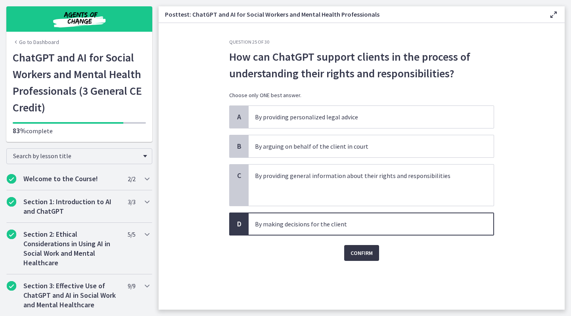
click at [354, 250] on span "Confirm" at bounding box center [362, 253] width 22 height 10
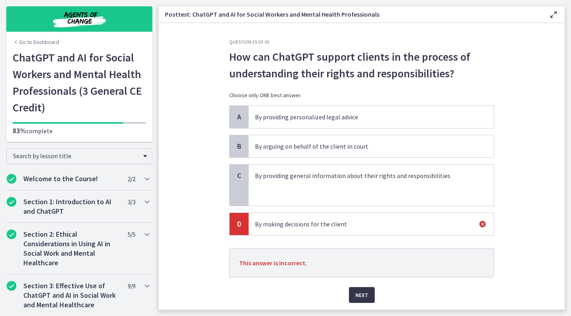
click at [358, 293] on span "Next" at bounding box center [362, 295] width 13 height 10
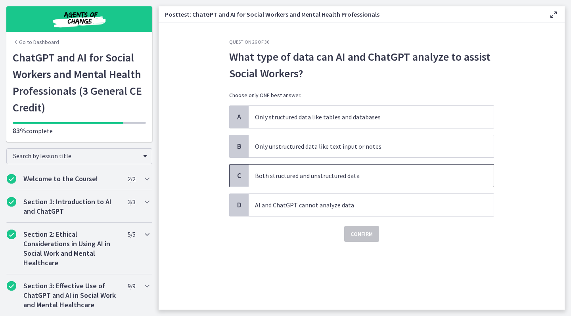
click at [238, 176] on span "C" at bounding box center [240, 176] width 10 height 10
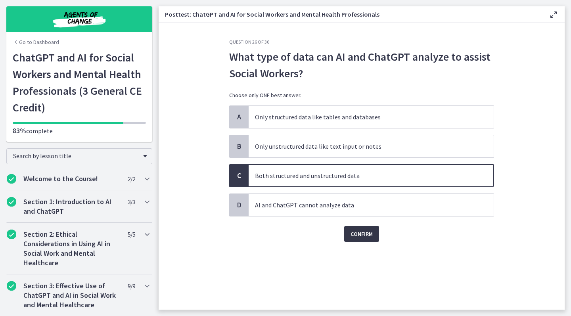
click at [356, 239] on span "Confirm" at bounding box center [362, 234] width 22 height 10
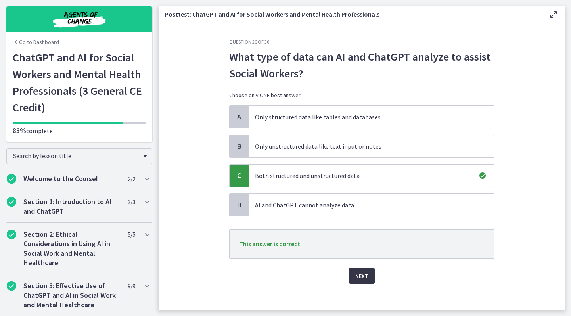
click at [360, 280] on span "Next" at bounding box center [362, 276] width 13 height 10
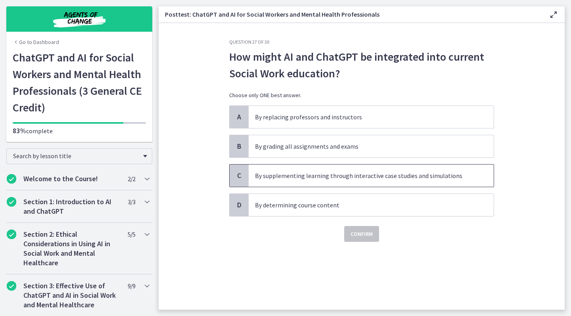
click at [241, 167] on div "C" at bounding box center [239, 176] width 19 height 22
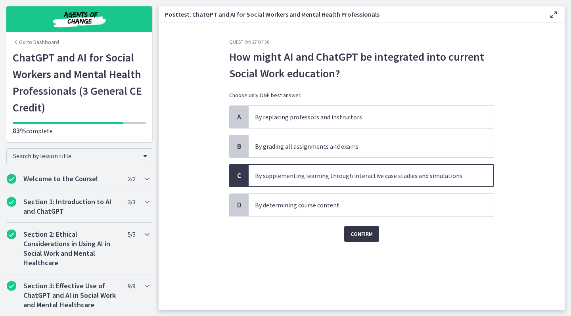
click at [362, 232] on span "Confirm" at bounding box center [362, 234] width 22 height 10
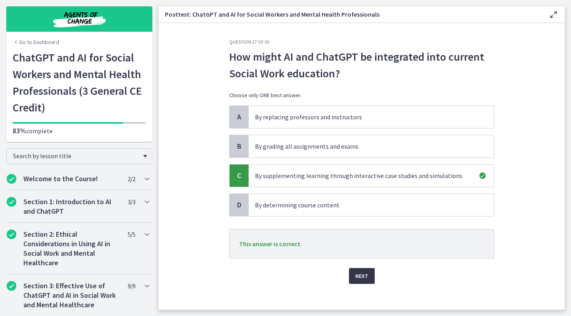
click at [355, 274] on button "Next" at bounding box center [362, 276] width 26 height 16
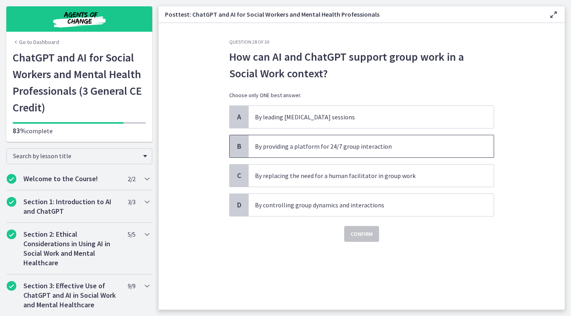
click at [239, 149] on span "B" at bounding box center [240, 147] width 10 height 10
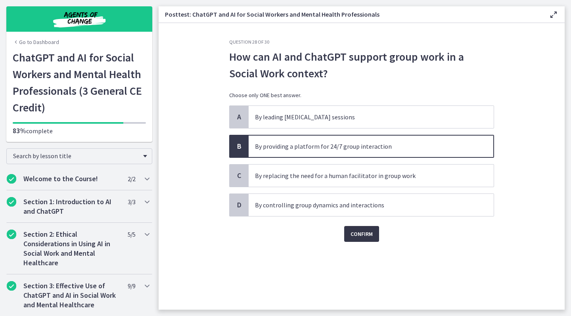
click at [355, 235] on span "Confirm" at bounding box center [362, 234] width 22 height 10
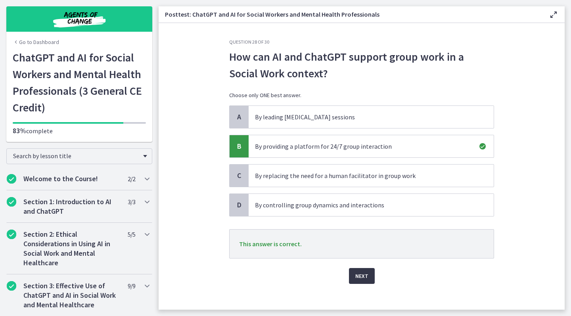
click at [358, 276] on span "Next" at bounding box center [362, 276] width 13 height 10
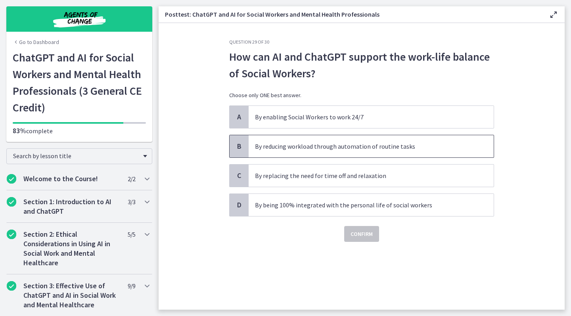
click at [241, 145] on span "B" at bounding box center [240, 147] width 10 height 10
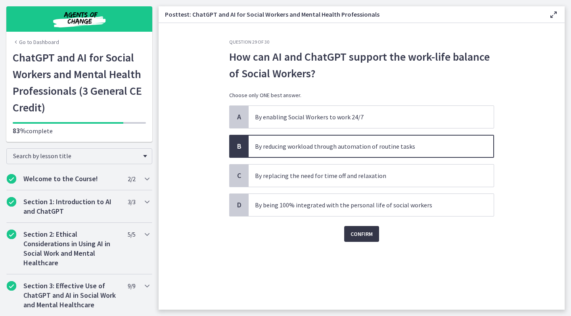
click at [361, 235] on span "Confirm" at bounding box center [362, 234] width 22 height 10
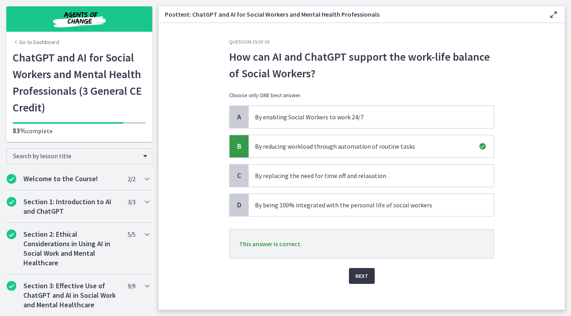
click at [361, 275] on span "Next" at bounding box center [362, 276] width 13 height 10
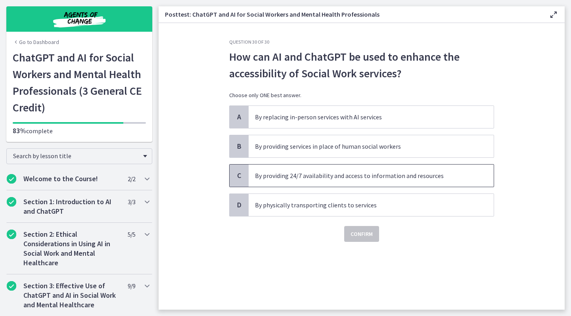
click at [241, 178] on span "C" at bounding box center [240, 176] width 10 height 10
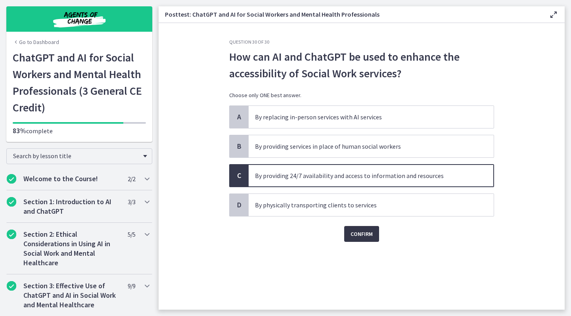
click at [361, 233] on span "Confirm" at bounding box center [362, 234] width 22 height 10
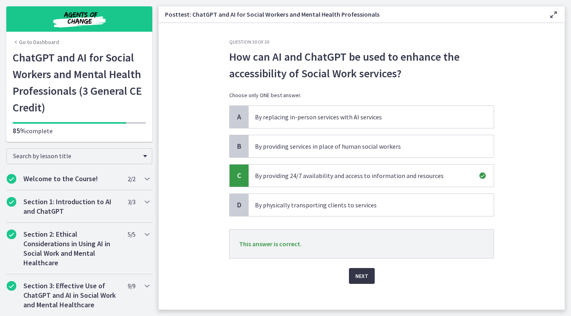
click at [363, 276] on span "Next" at bounding box center [362, 276] width 13 height 10
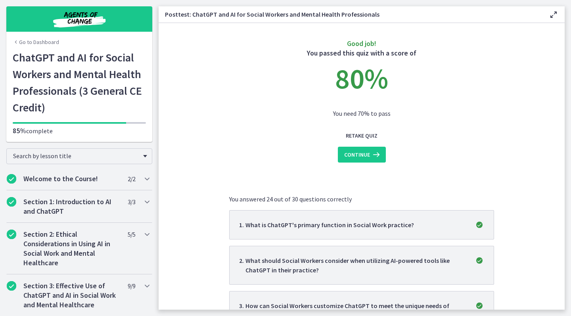
click at [539, 258] on section "Good job! You passed this quiz with a score of 80 % You need 70% to pass Retake…" at bounding box center [362, 166] width 406 height 287
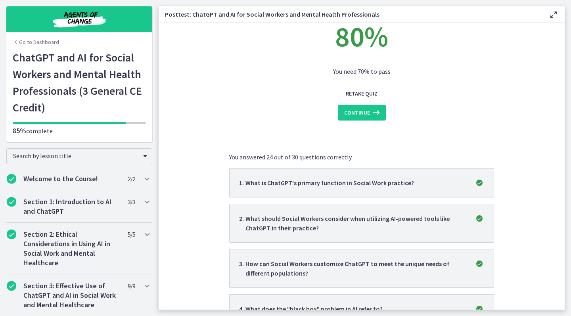
scroll to position [42, 0]
click at [368, 110] on span "Continue" at bounding box center [357, 113] width 26 height 10
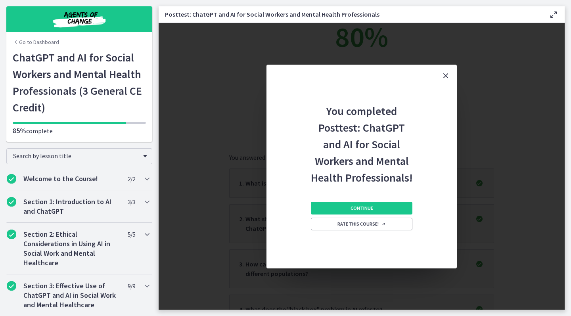
scroll to position [0, 0]
click at [362, 205] on span "Continue" at bounding box center [362, 208] width 23 height 6
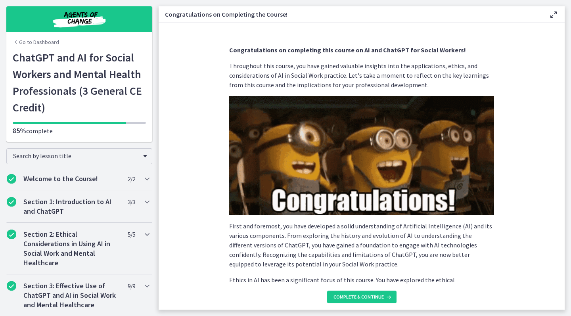
click at [534, 159] on section "Congratulations on completing this course on AI and ChatGPT for Social Workers!…" at bounding box center [362, 153] width 406 height 261
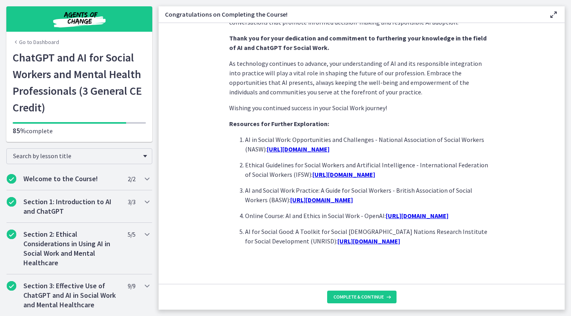
scroll to position [664, 0]
click at [361, 296] on span "Complete & continue" at bounding box center [359, 297] width 50 height 6
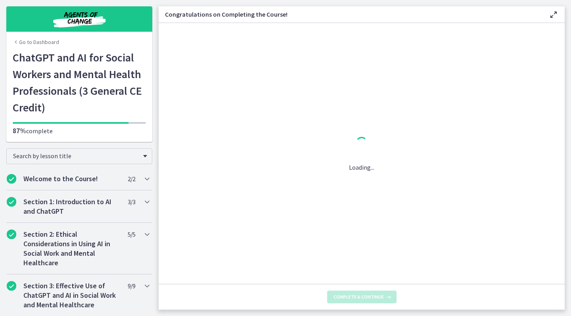
scroll to position [0, 0]
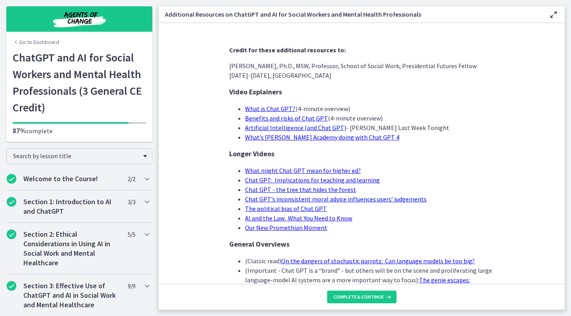
click at [361, 296] on span "Complete & continue" at bounding box center [359, 297] width 50 height 6
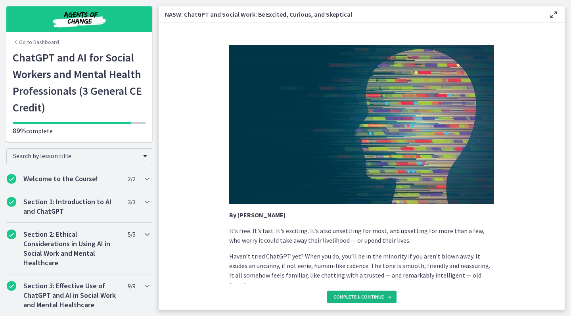
click at [365, 298] on span "Complete & continue" at bounding box center [359, 297] width 50 height 6
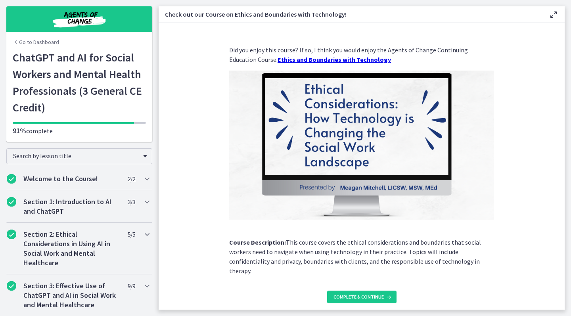
click at [526, 188] on section "Did you enjoy this course? If so, I think you would enjoy the Agents of Change …" at bounding box center [362, 153] width 406 height 261
click at [360, 298] on span "Complete & continue" at bounding box center [359, 297] width 50 height 6
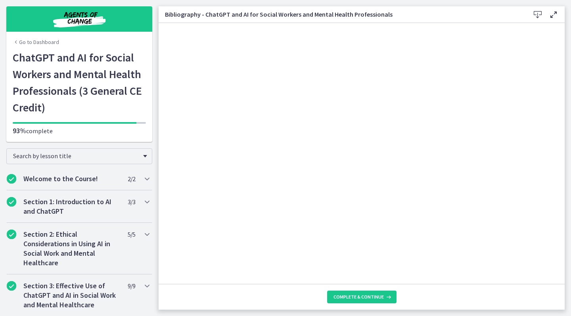
click at [360, 298] on span "Complete & continue" at bounding box center [359, 297] width 50 height 6
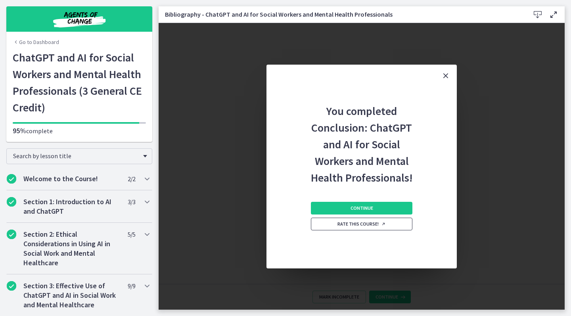
click at [355, 223] on span "Rate this course!" at bounding box center [362, 224] width 48 height 6
click at [445, 74] on icon "Close" at bounding box center [446, 76] width 10 height 10
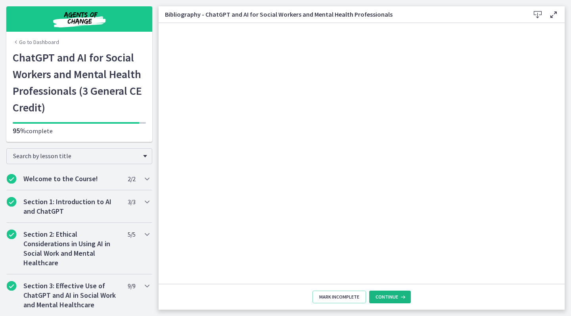
click at [383, 297] on span "Continue" at bounding box center [387, 297] width 23 height 6
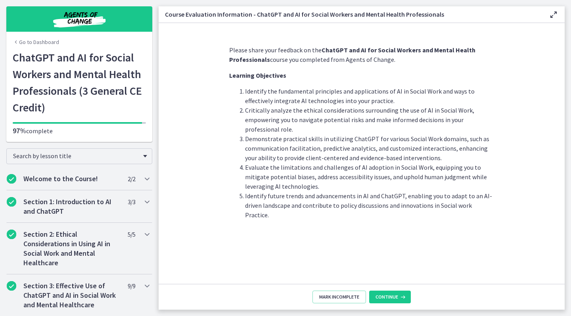
click at [382, 297] on span "Continue" at bounding box center [387, 297] width 23 height 6
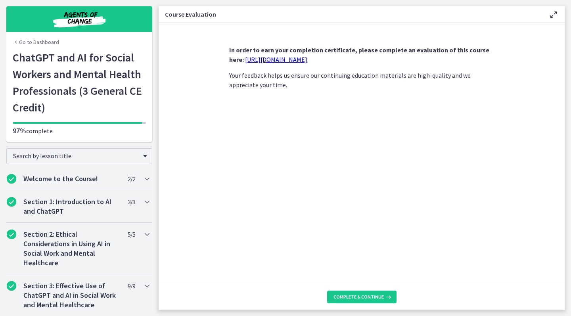
click at [267, 60] on link "https://forms.gle/jm1zbfhChZ2exBv78" at bounding box center [276, 60] width 62 height 8
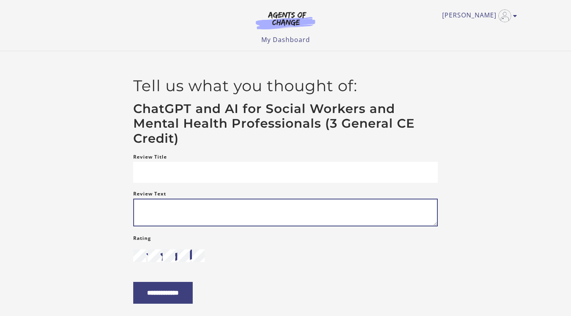
click at [141, 210] on textarea "Review Text" at bounding box center [285, 213] width 305 height 28
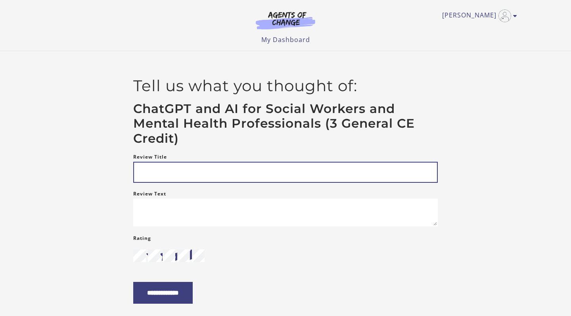
click at [144, 174] on input "Review Title" at bounding box center [285, 172] width 305 height 21
type input "**********"
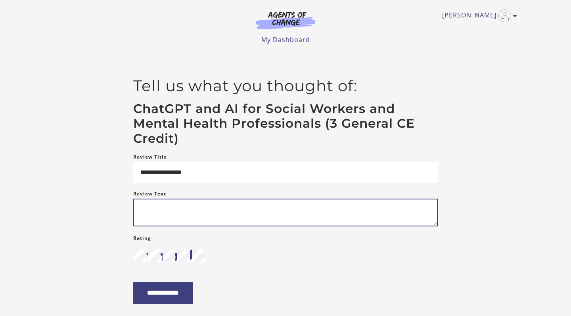
click at [145, 215] on textarea "Review Text" at bounding box center [285, 213] width 305 height 28
type textarea "**********"
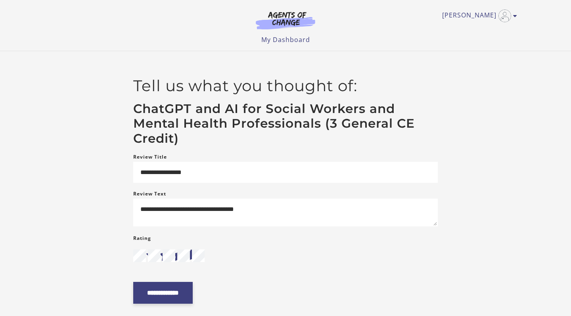
click at [163, 297] on input "**********" at bounding box center [163, 293] width 60 height 22
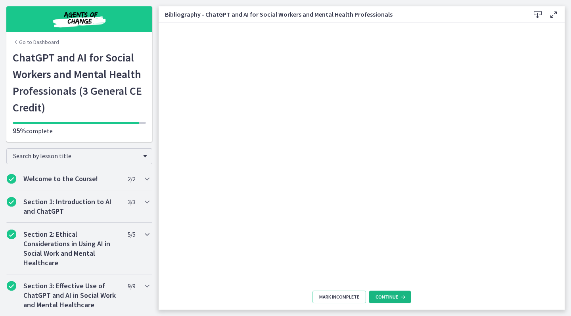
click at [378, 292] on button "Continue" at bounding box center [390, 297] width 42 height 13
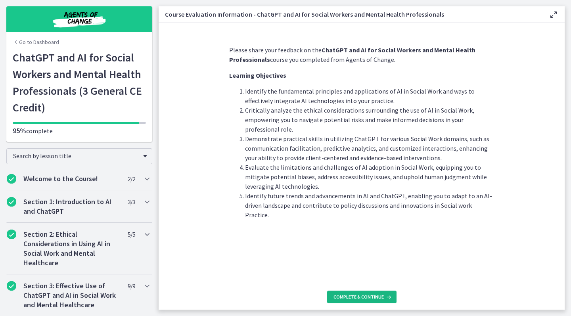
click at [362, 295] on span "Complete & continue" at bounding box center [359, 297] width 50 height 6
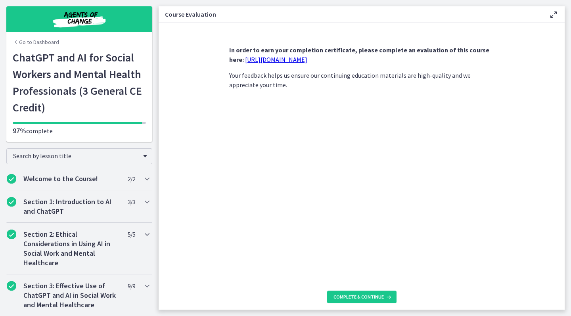
click at [261, 56] on link "https://forms.gle/jm1zbfhChZ2exBv78" at bounding box center [276, 60] width 62 height 8
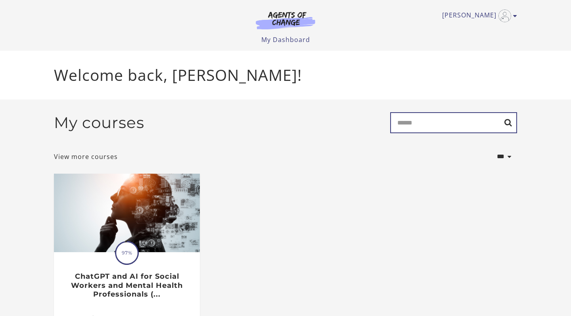
click at [402, 127] on input "Search" at bounding box center [453, 122] width 127 height 21
click at [509, 123] on input "**********" at bounding box center [453, 122] width 127 height 21
click at [510, 129] on input "**********" at bounding box center [453, 122] width 127 height 21
type input "**********"
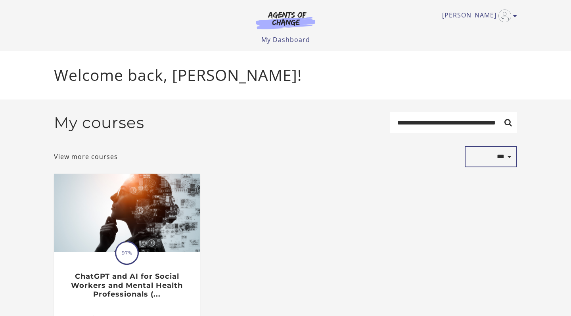
select select "*********"
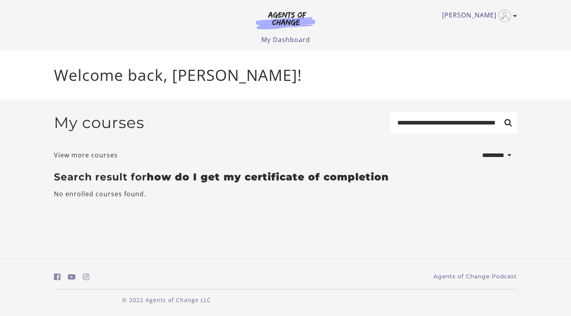
select select "*********"
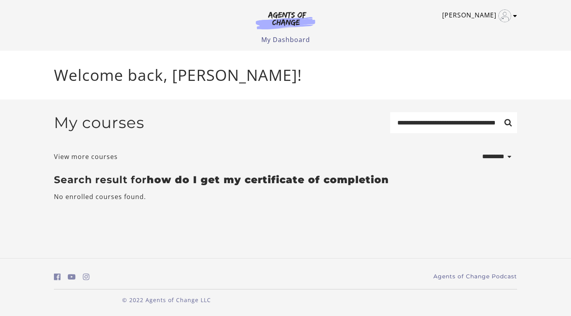
click at [473, 12] on link "[PERSON_NAME]" at bounding box center [477, 16] width 71 height 13
click at [472, 27] on link "My Account" at bounding box center [485, 28] width 70 height 13
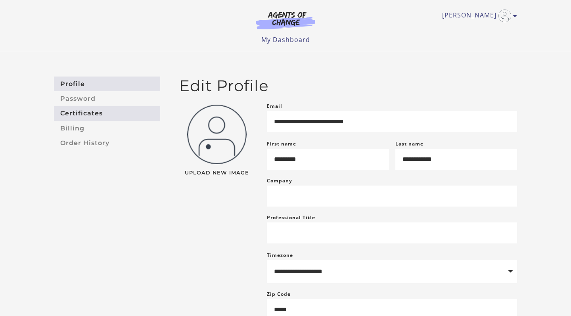
click at [107, 114] on link "Certificates" at bounding box center [107, 113] width 106 height 15
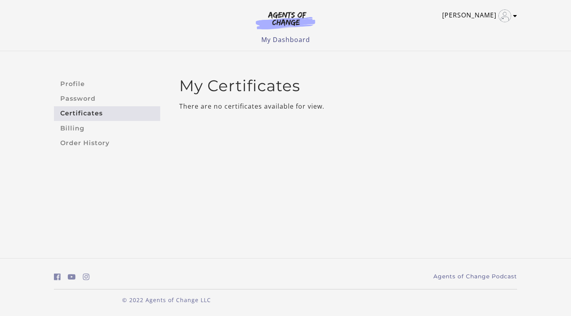
click at [471, 13] on link "[PERSON_NAME]" at bounding box center [477, 16] width 71 height 13
click at [466, 30] on link "My Account" at bounding box center [485, 28] width 70 height 13
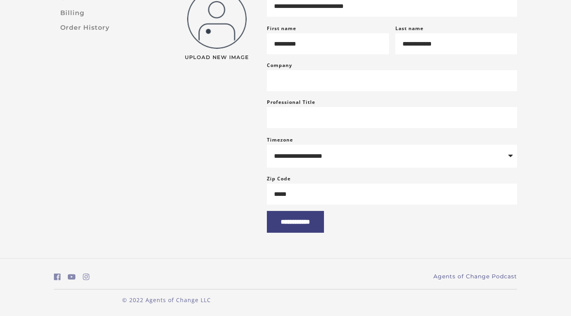
scroll to position [125, 0]
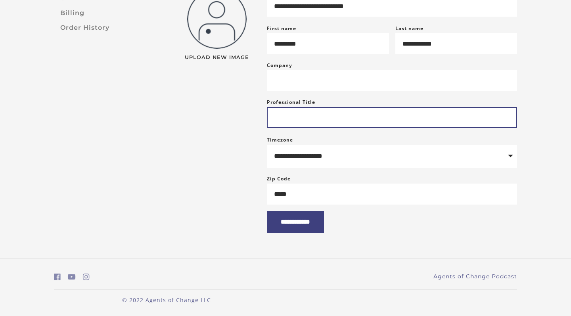
click at [279, 111] on input "Professional Title" at bounding box center [392, 117] width 250 height 21
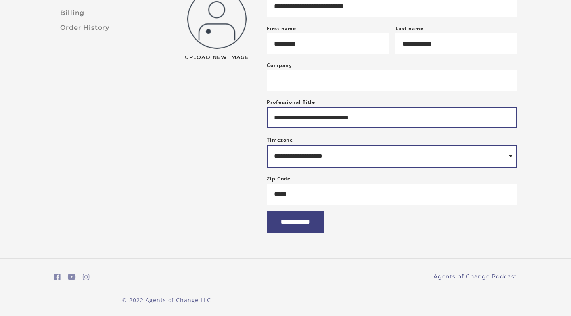
type input "**********"
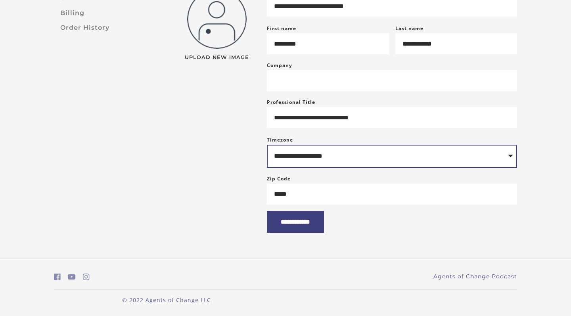
click at [304, 222] on input "**********" at bounding box center [295, 222] width 57 height 22
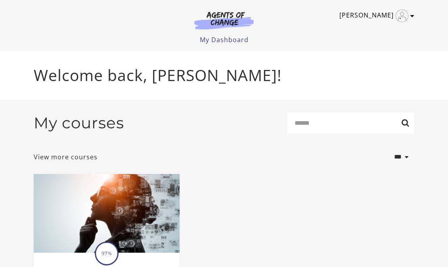
click at [369, 13] on link "[PERSON_NAME]" at bounding box center [375, 16] width 71 height 13
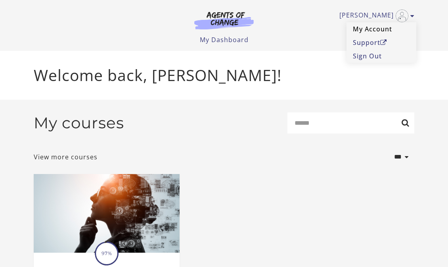
click at [366, 28] on link "My Account" at bounding box center [382, 28] width 70 height 13
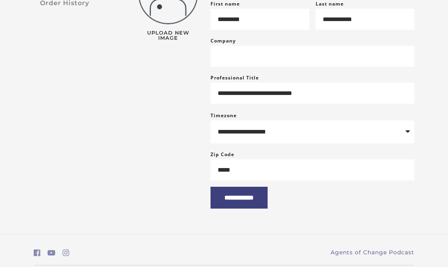
scroll to position [140, 0]
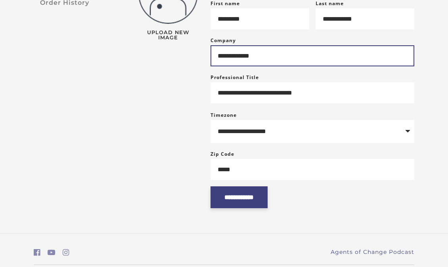
type input "**********"
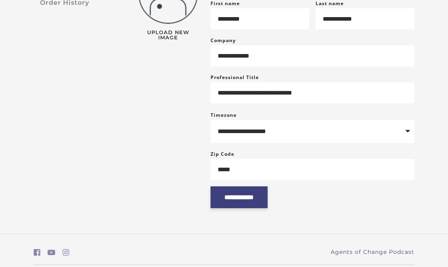
click at [234, 206] on input "**********" at bounding box center [239, 197] width 57 height 22
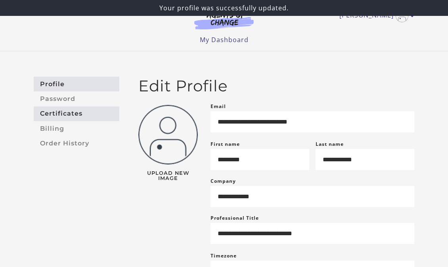
click at [51, 113] on link "Certificates" at bounding box center [77, 113] width 86 height 15
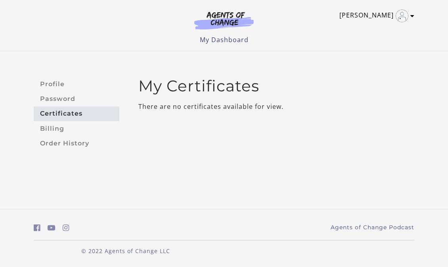
click at [391, 13] on link "[PERSON_NAME]" at bounding box center [375, 16] width 71 height 13
click at [364, 29] on link "My Account" at bounding box center [382, 28] width 70 height 13
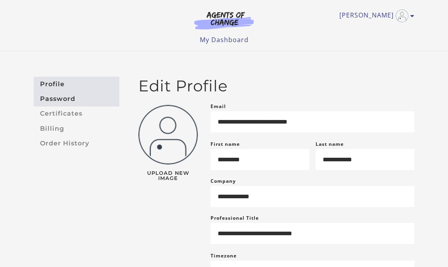
click at [60, 98] on link "Password" at bounding box center [77, 98] width 86 height 15
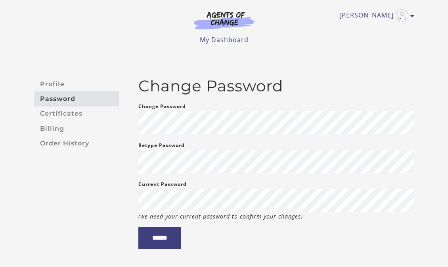
click at [56, 202] on aside "Profile Password Certificates Billing Order History" at bounding box center [76, 163] width 98 height 172
click at [69, 85] on link "Profile" at bounding box center [77, 84] width 86 height 15
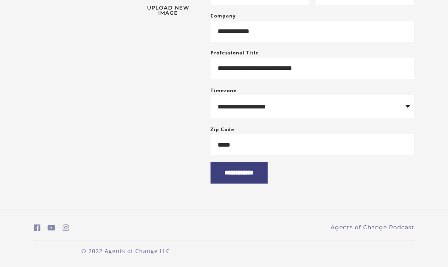
scroll to position [165, 0]
